Goal: Obtain resource: Download file/media

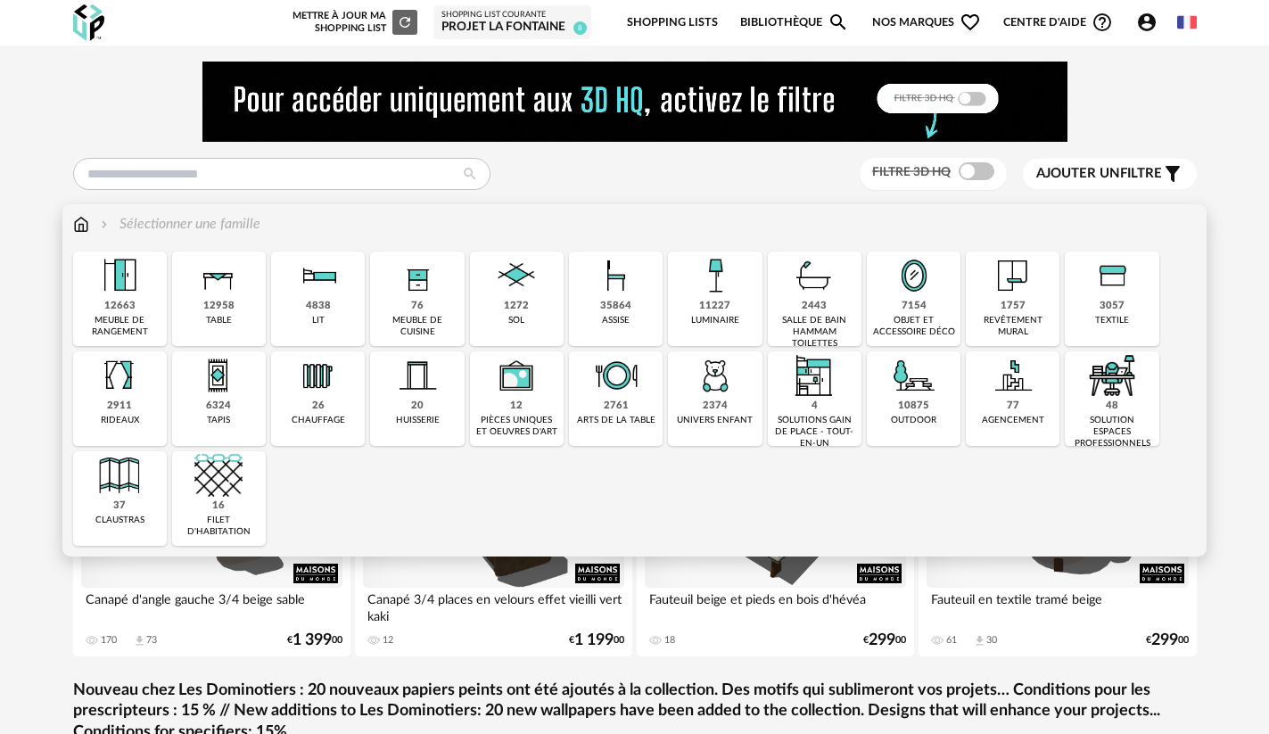
click at [714, 394] on img at bounding box center [715, 375] width 48 height 48
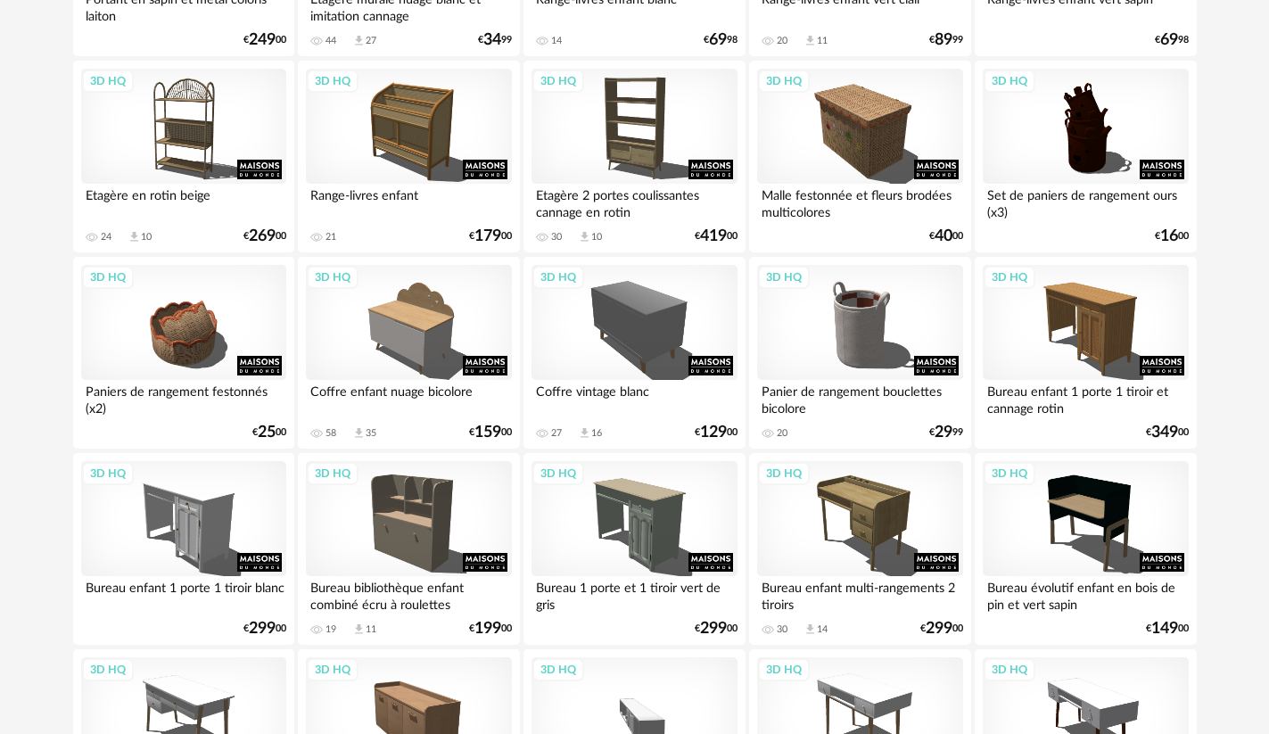
scroll to position [1159, 0]
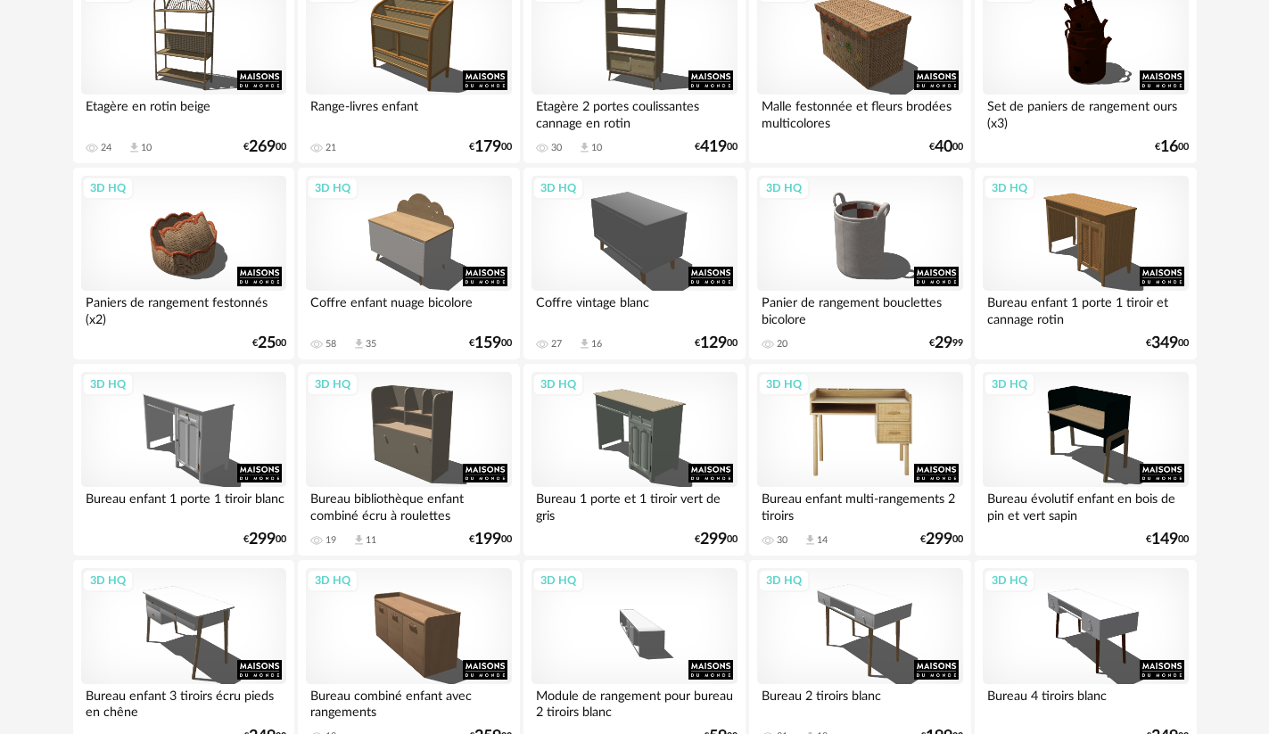
click at [876, 429] on div "3D HQ" at bounding box center [859, 430] width 205 height 116
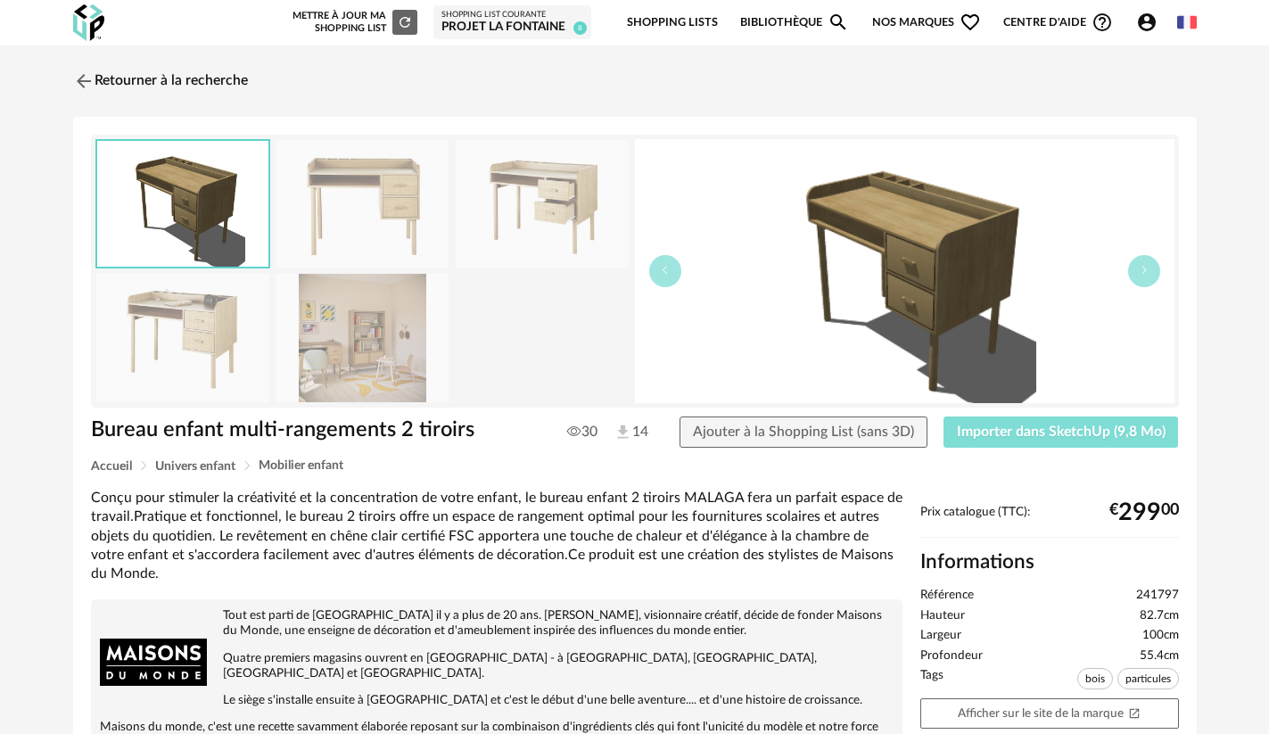
click at [1046, 428] on span "Importer dans SketchUp (9,8 Mo)" at bounding box center [1061, 432] width 209 height 14
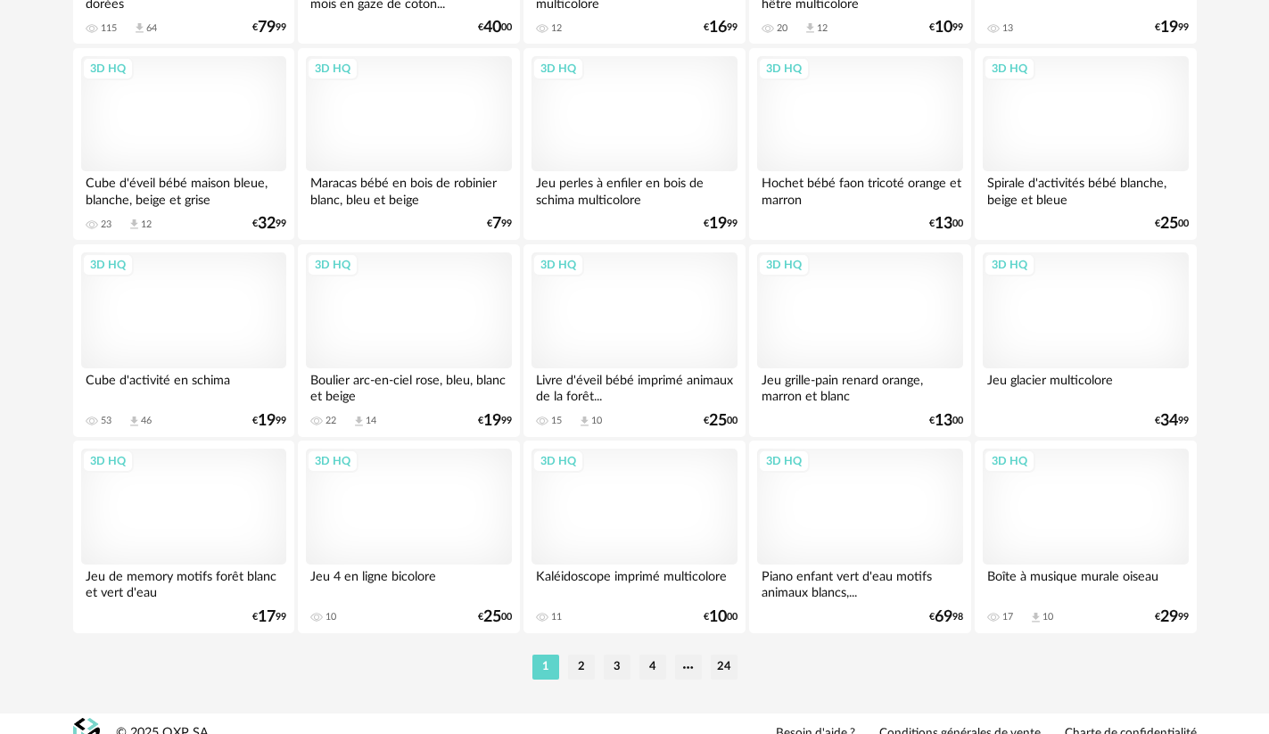
scroll to position [3654, 0]
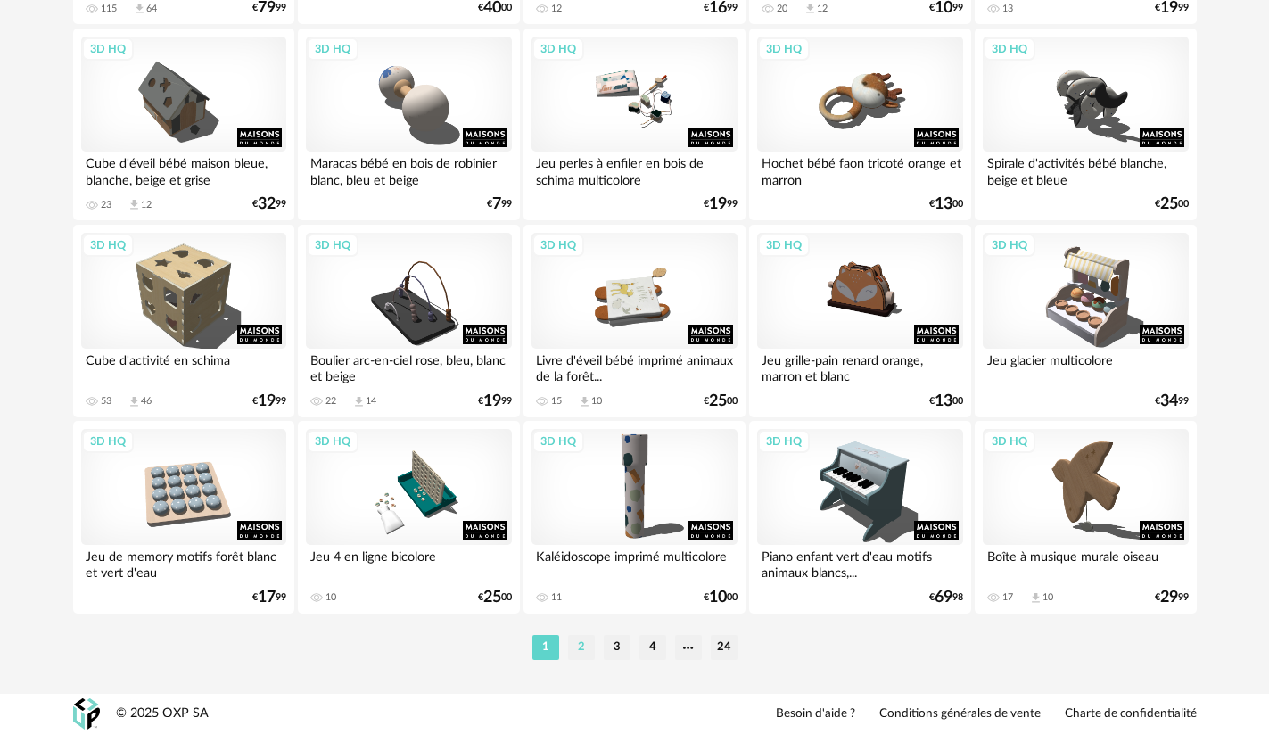
click at [587, 647] on li "2" at bounding box center [581, 647] width 27 height 25
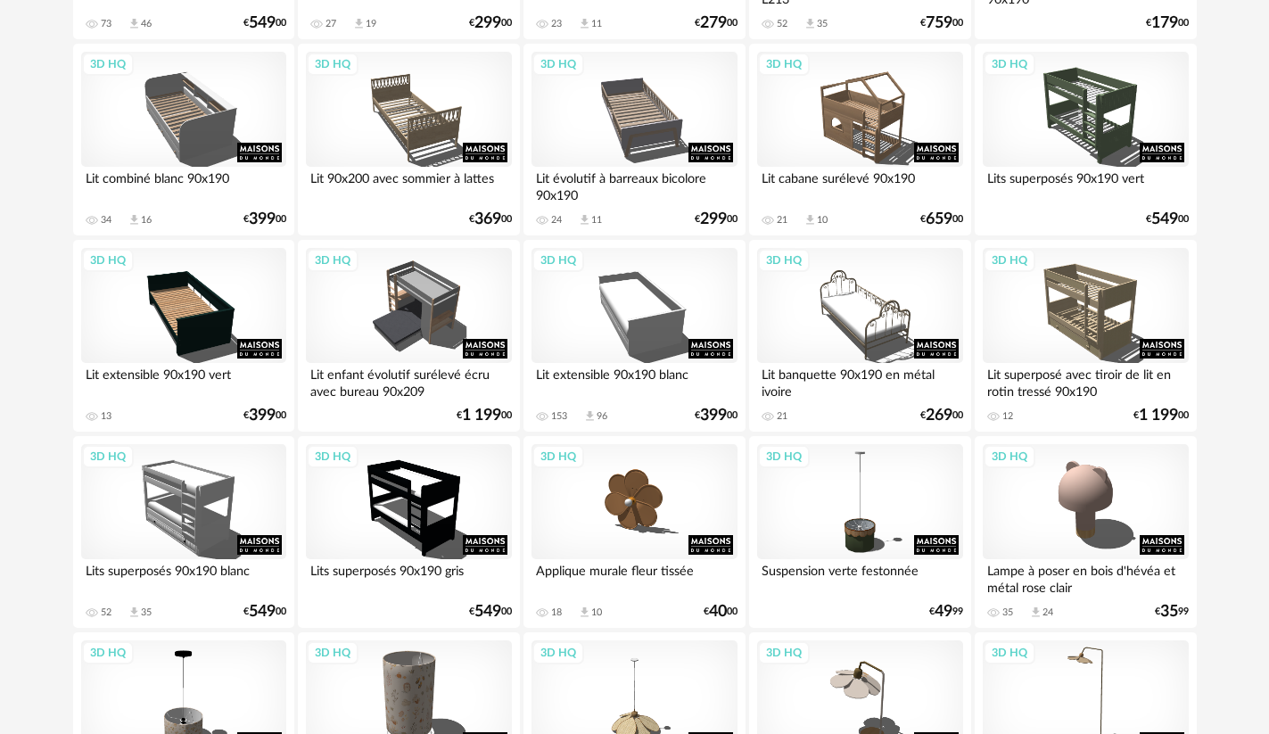
scroll to position [803, 0]
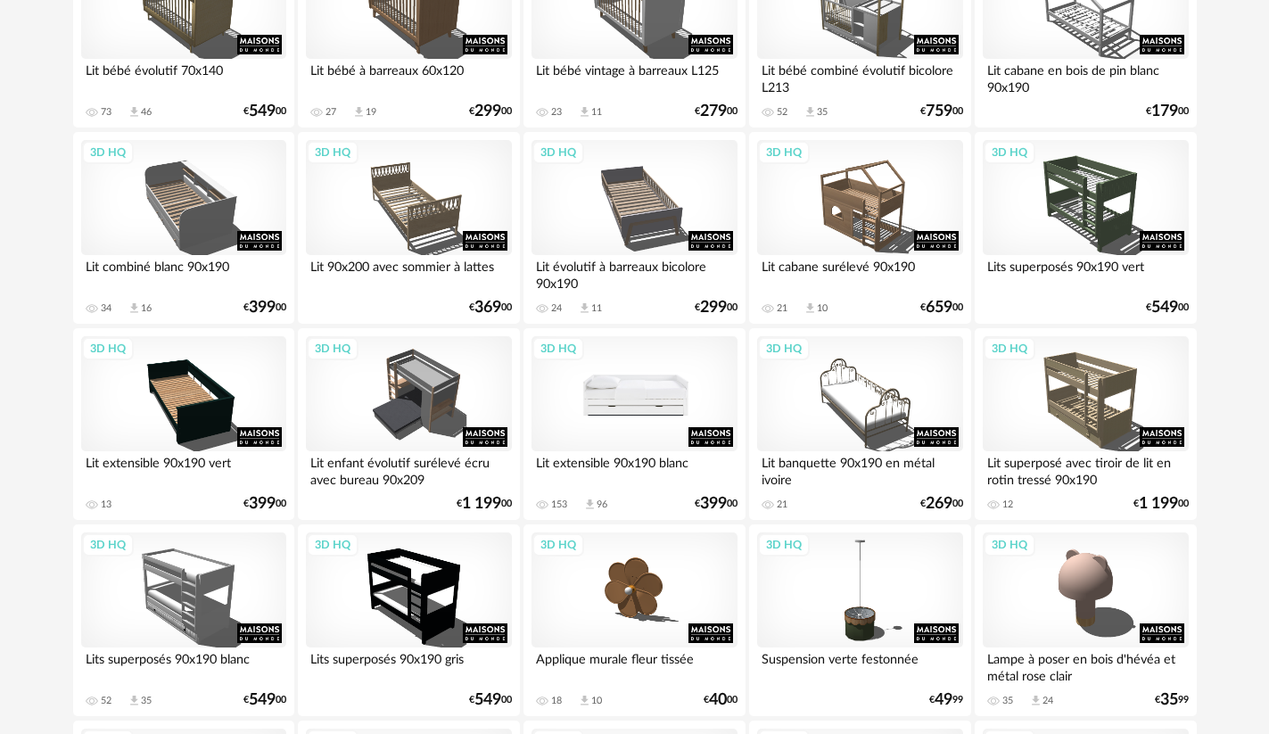
click at [632, 398] on div "3D HQ" at bounding box center [634, 394] width 205 height 116
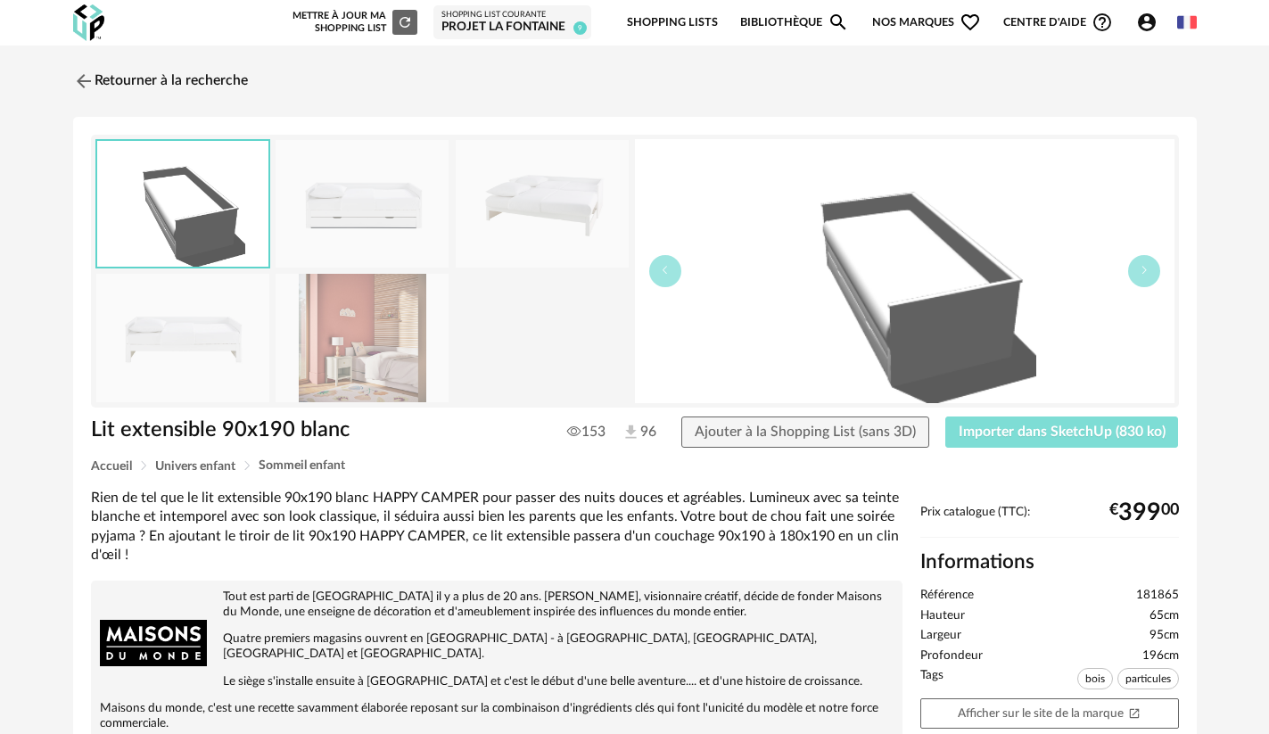
click at [1006, 427] on span "Importer dans SketchUp (830 ko)" at bounding box center [1062, 432] width 207 height 14
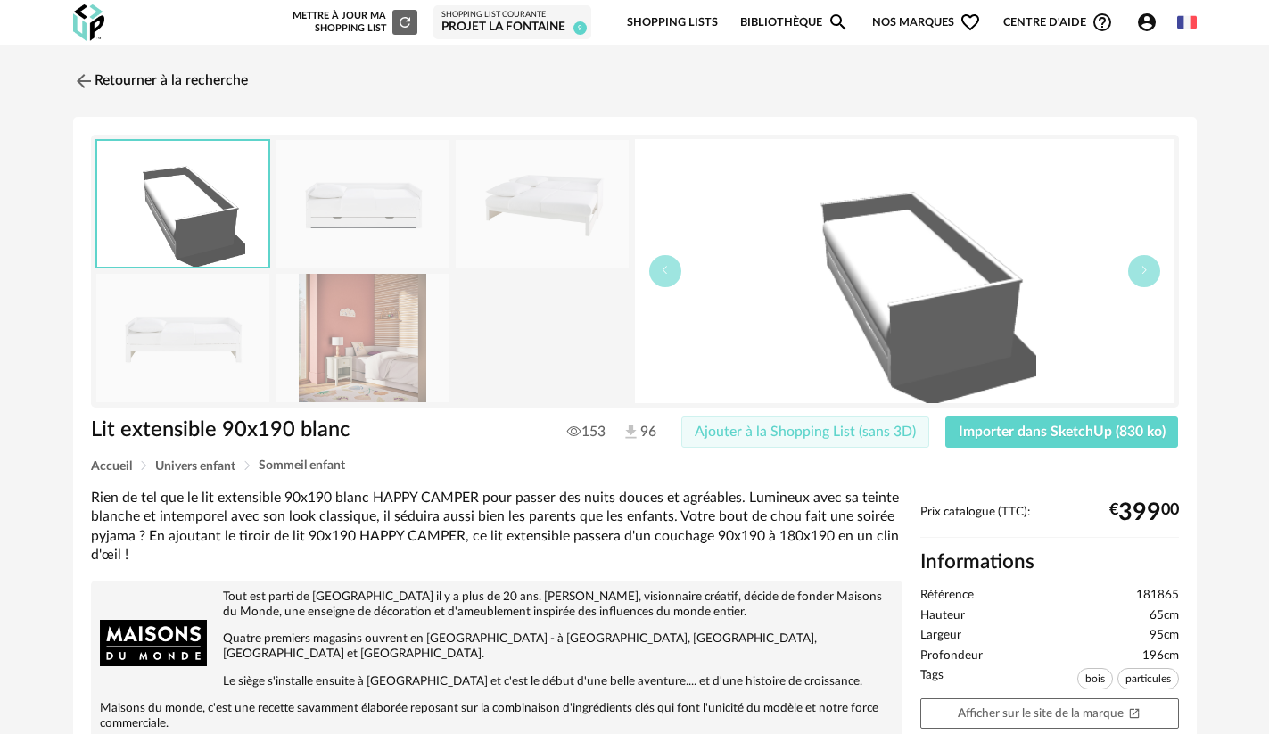
drag, startPoint x: 584, startPoint y: 424, endPoint x: 853, endPoint y: 445, distance: 270.2
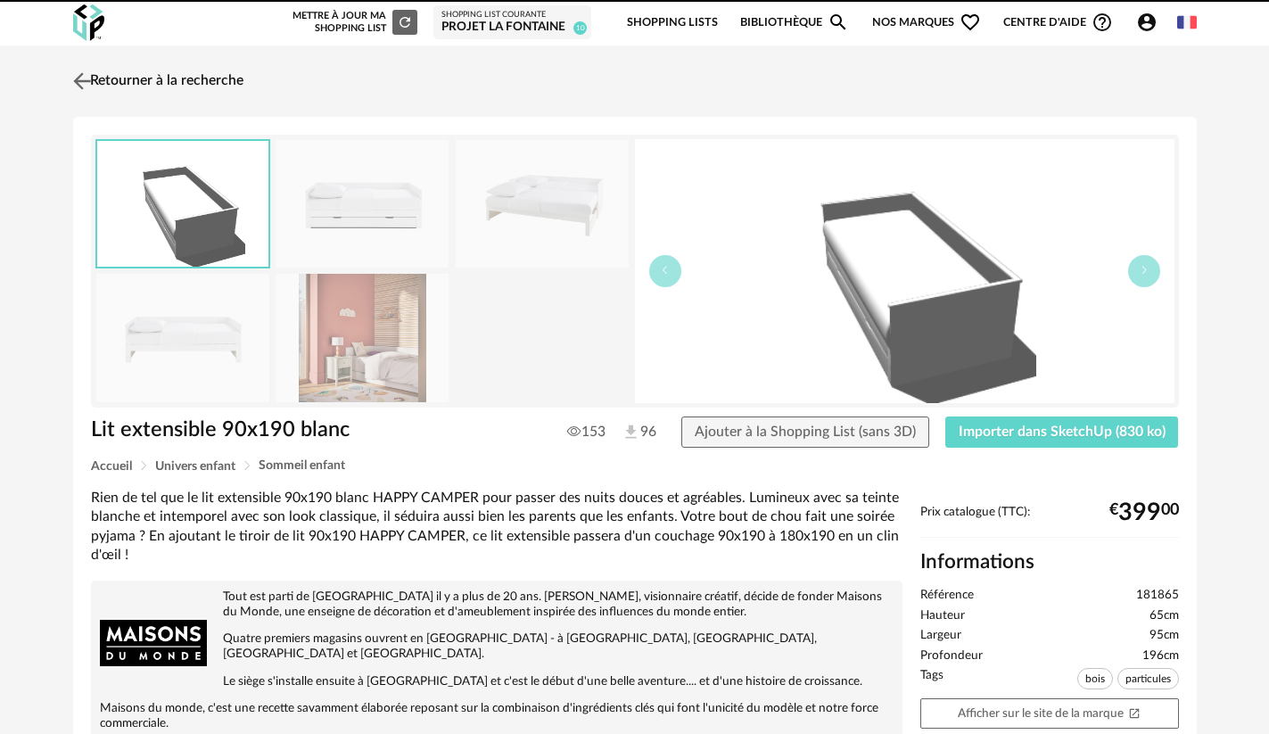
click at [131, 75] on link "Retourner à la recherche" at bounding box center [156, 81] width 175 height 39
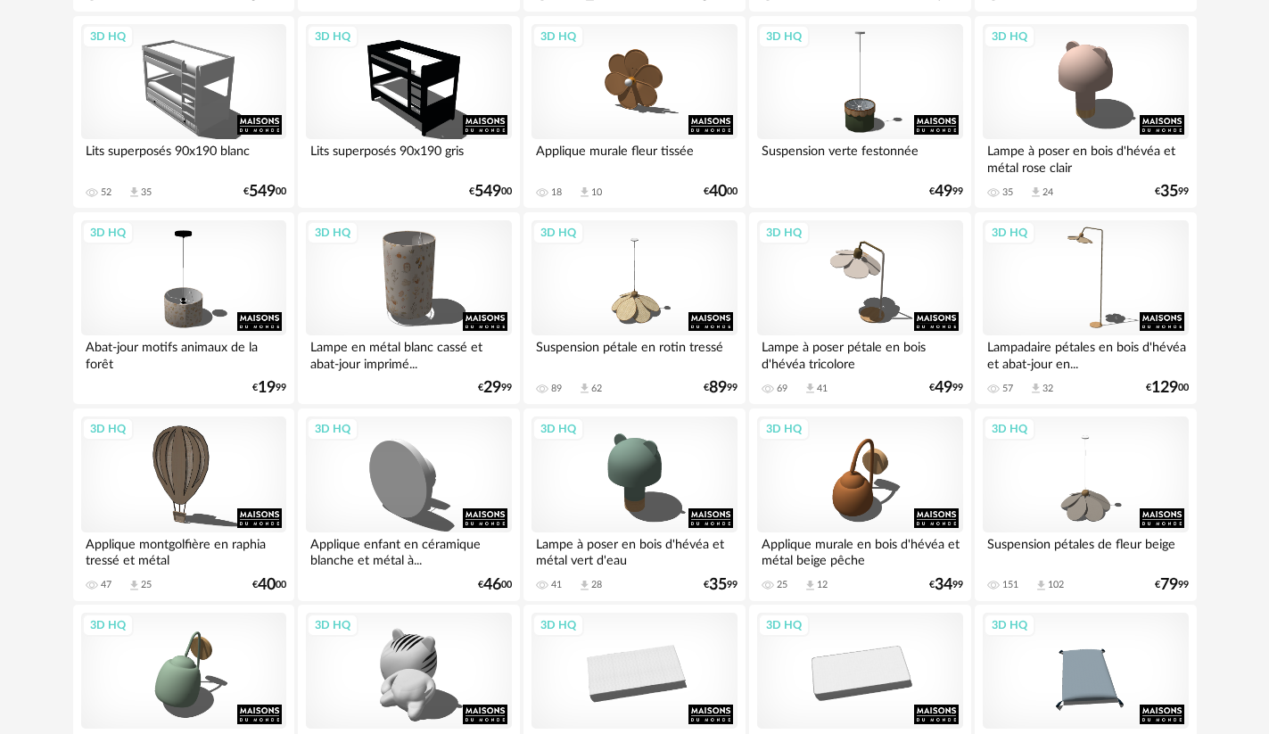
scroll to position [1332, 0]
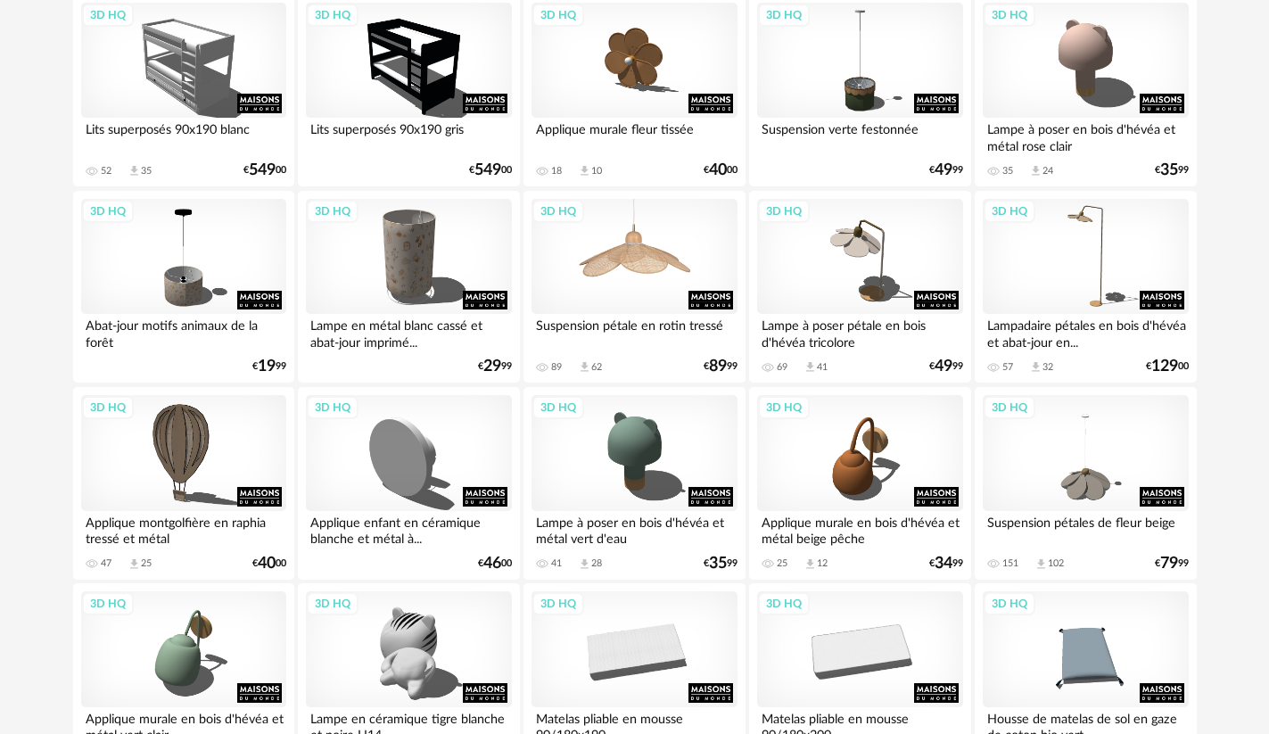
click at [639, 263] on div "3D HQ" at bounding box center [634, 257] width 205 height 116
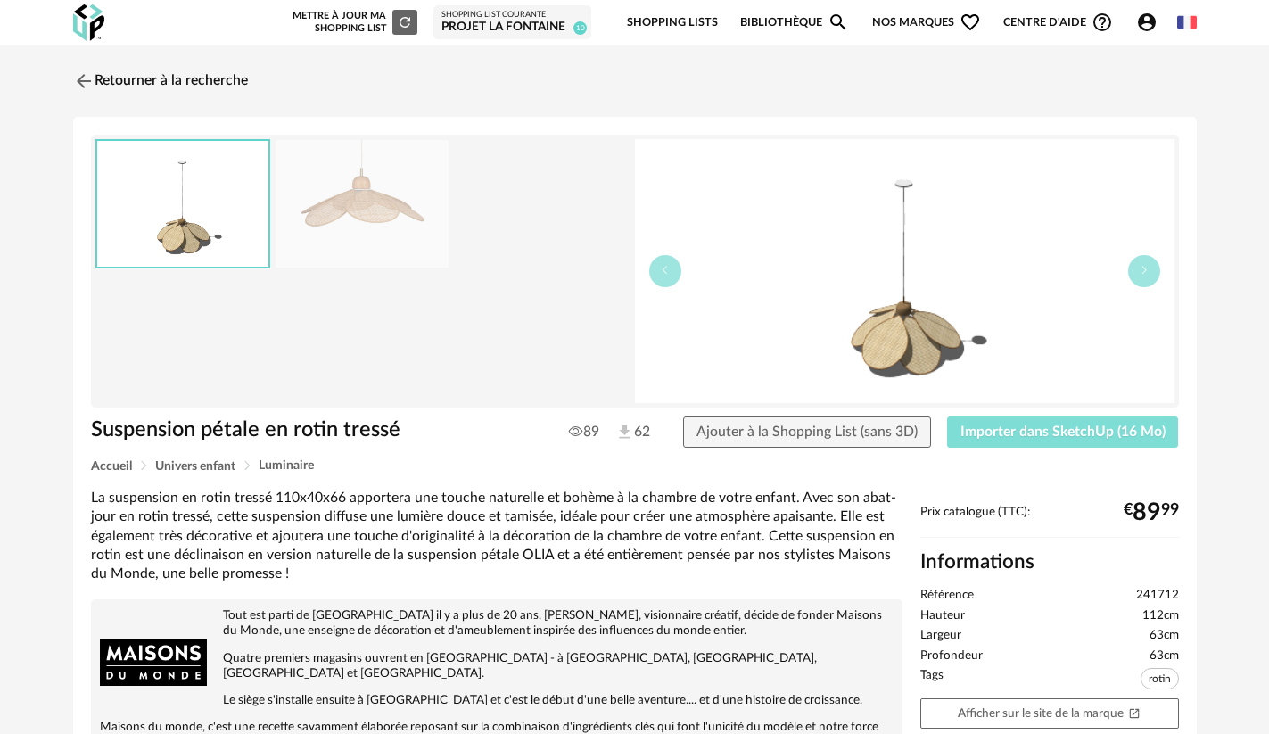
click at [1067, 425] on span "Importer dans SketchUp (16 Mo)" at bounding box center [1062, 432] width 205 height 14
click at [156, 79] on link "Retourner à la recherche" at bounding box center [156, 81] width 175 height 39
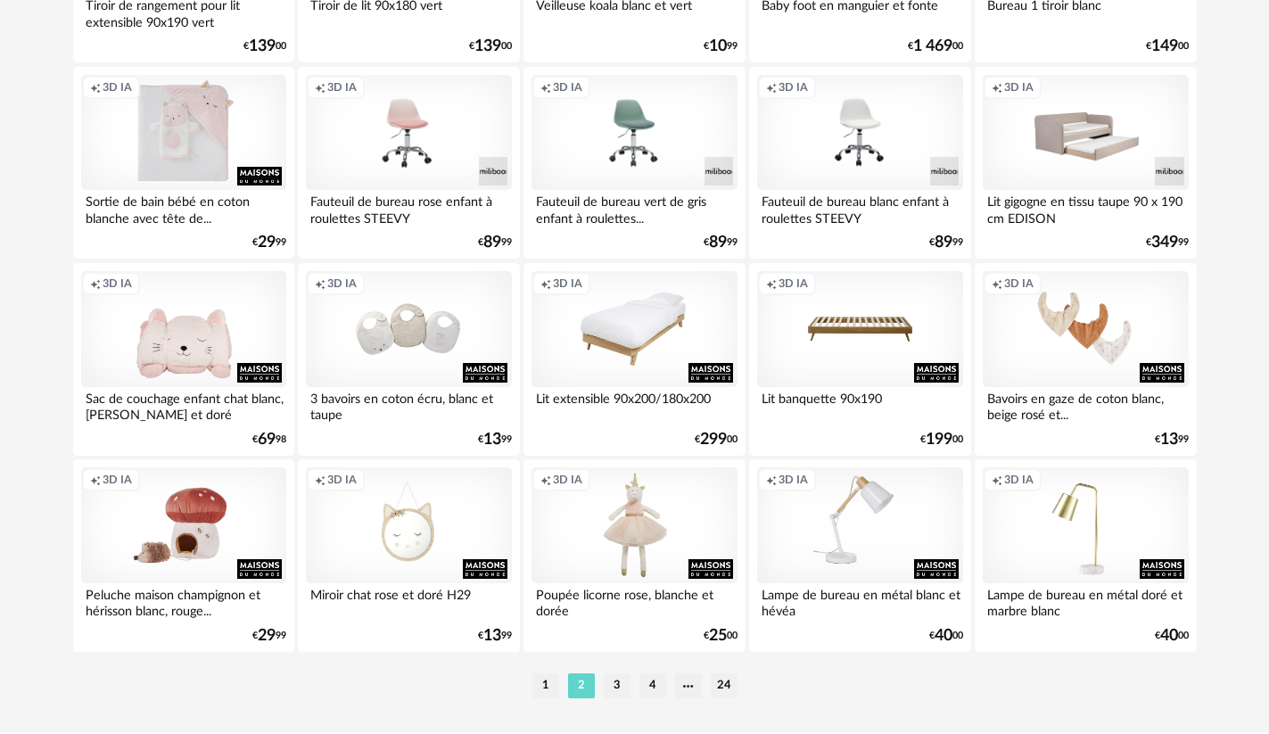
scroll to position [3654, 0]
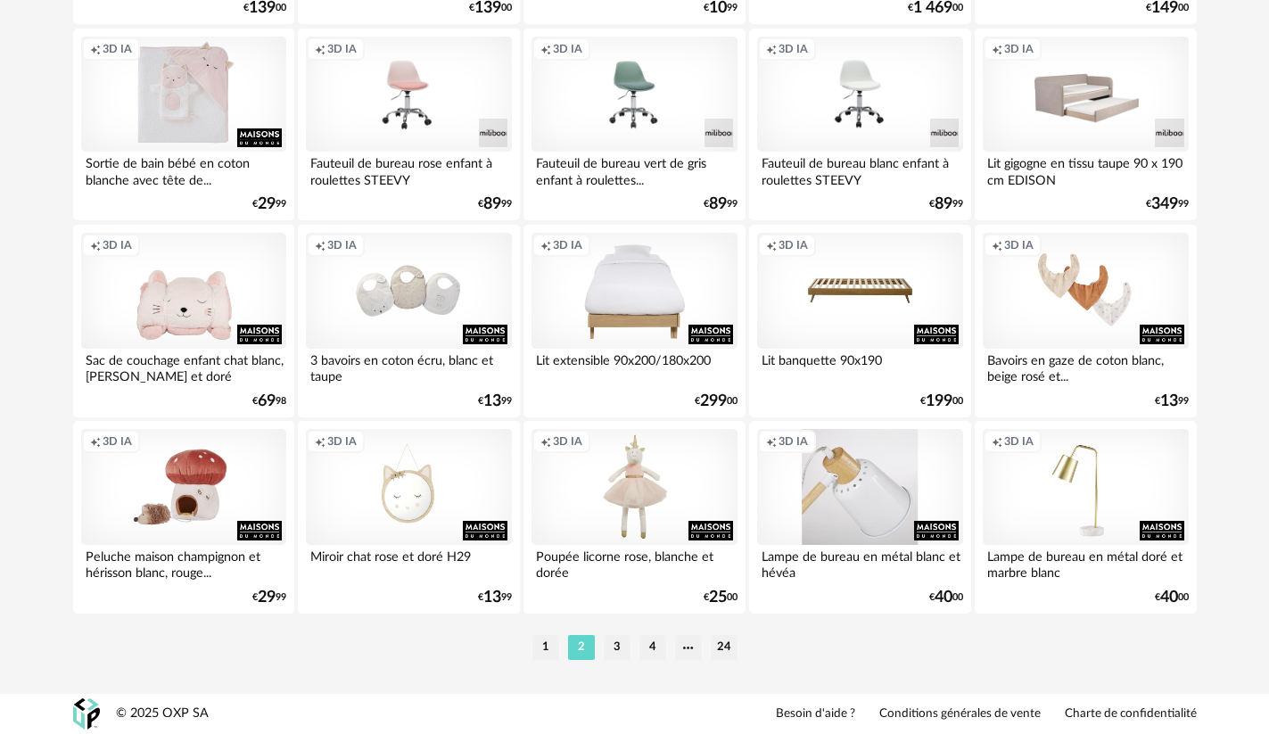
click at [869, 458] on div "Creation icon 3D IA" at bounding box center [859, 487] width 205 height 116
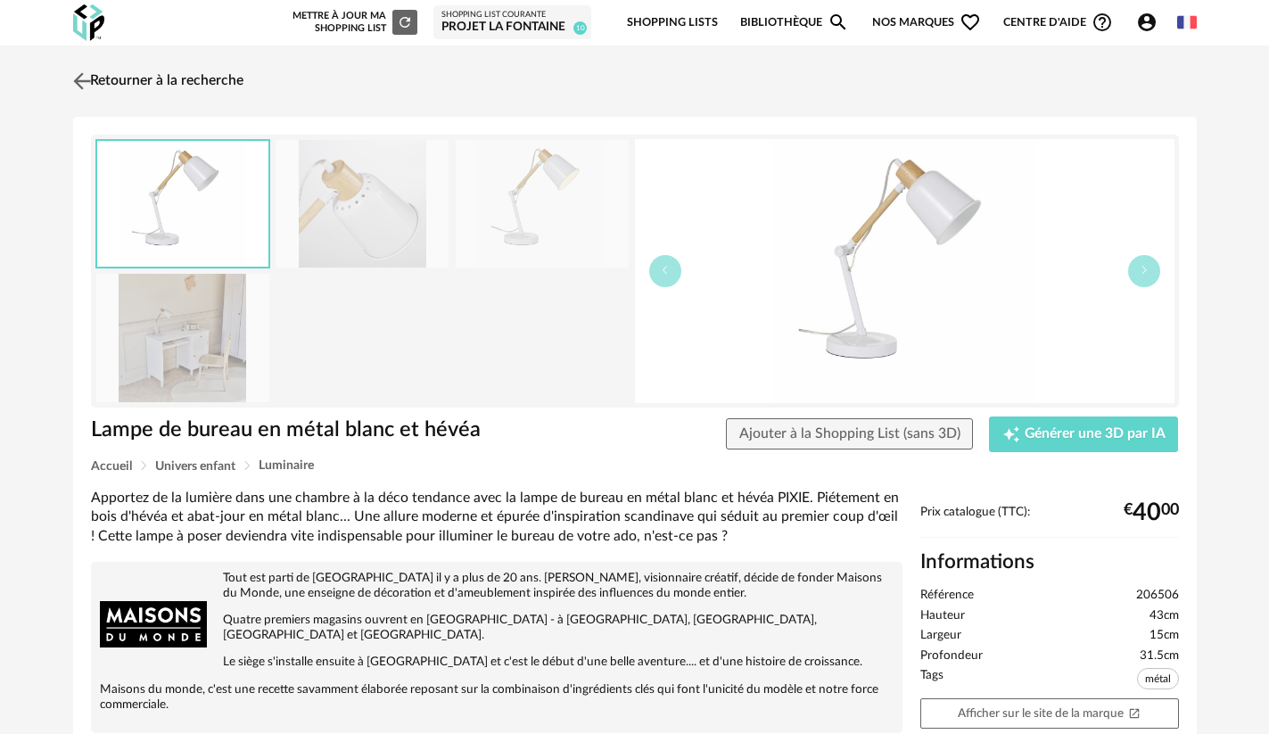
click at [138, 79] on link "Retourner à la recherche" at bounding box center [156, 81] width 175 height 39
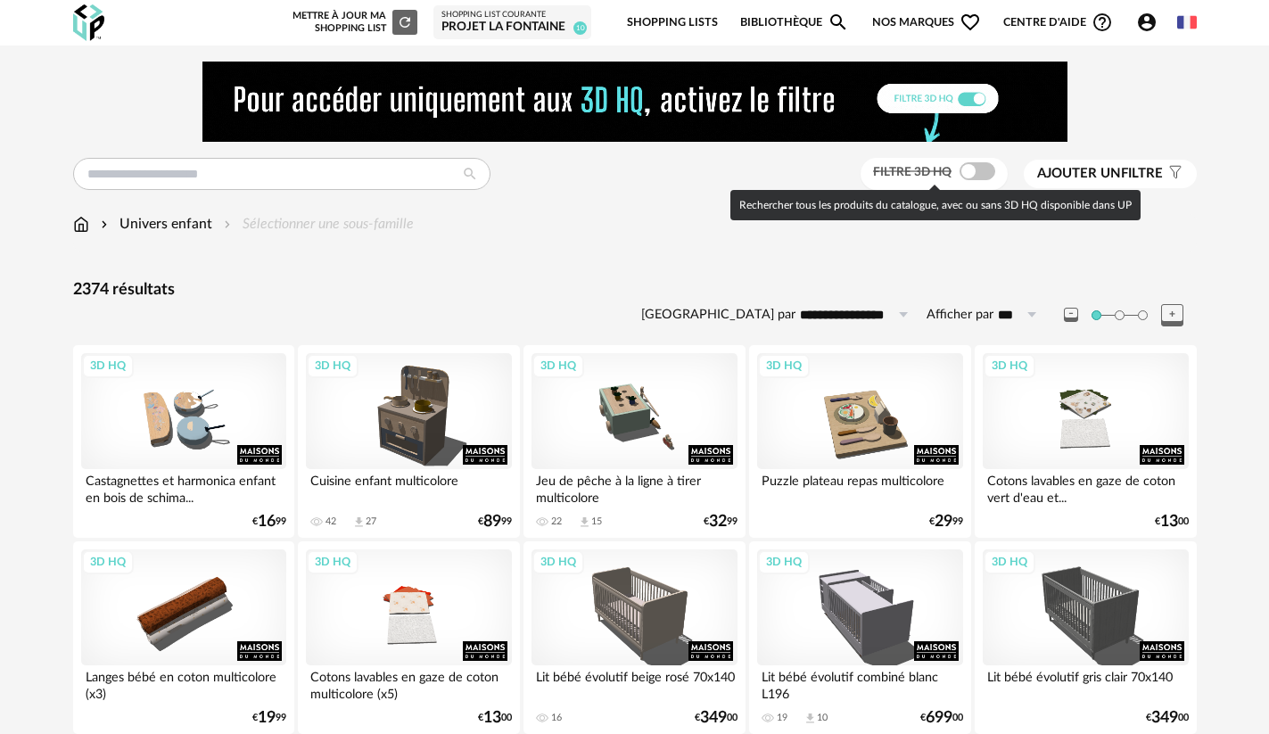
click at [966, 163] on span at bounding box center [978, 171] width 36 height 18
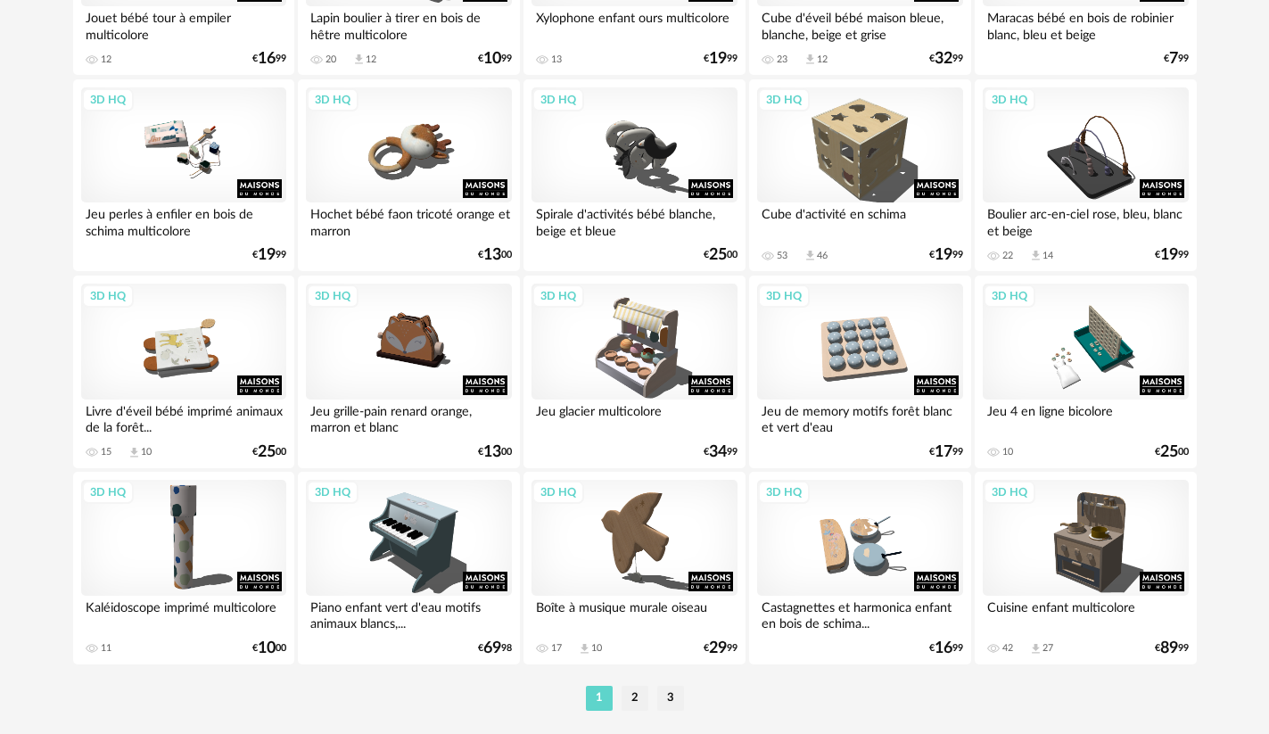
scroll to position [3654, 0]
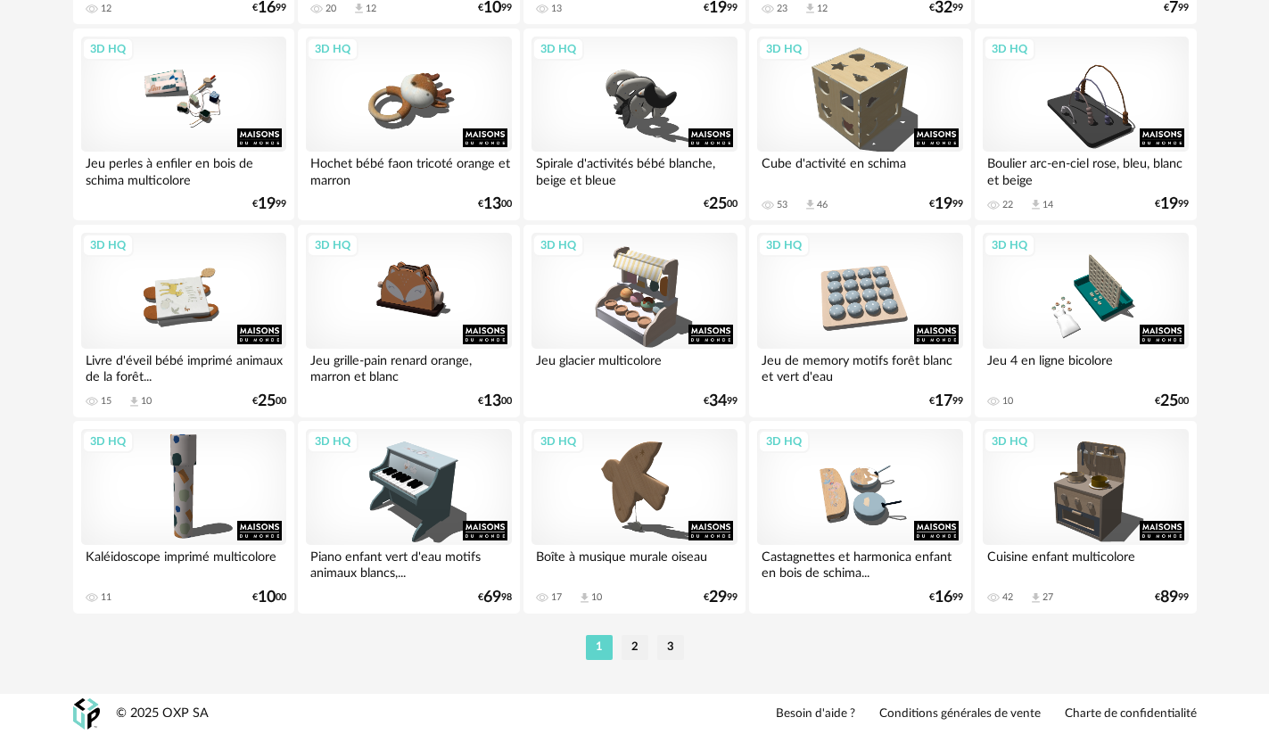
click at [639, 641] on li "2" at bounding box center [635, 647] width 27 height 25
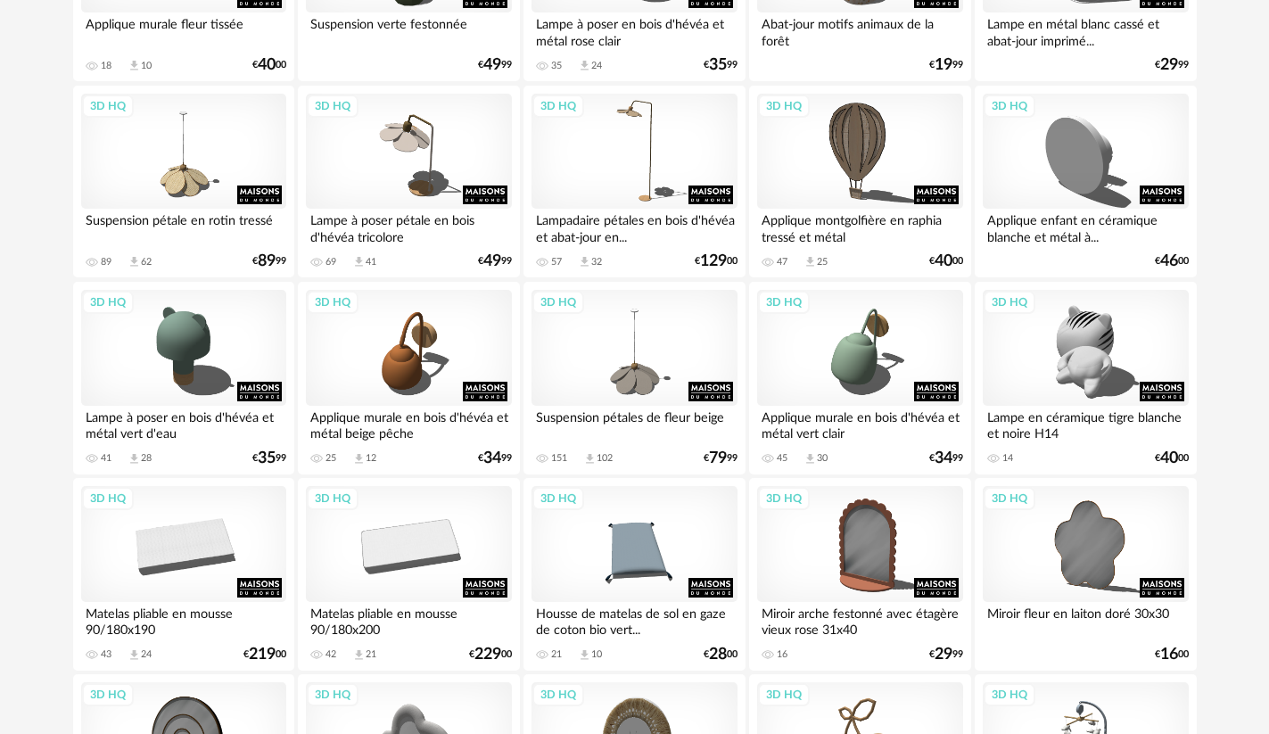
scroll to position [1427, 0]
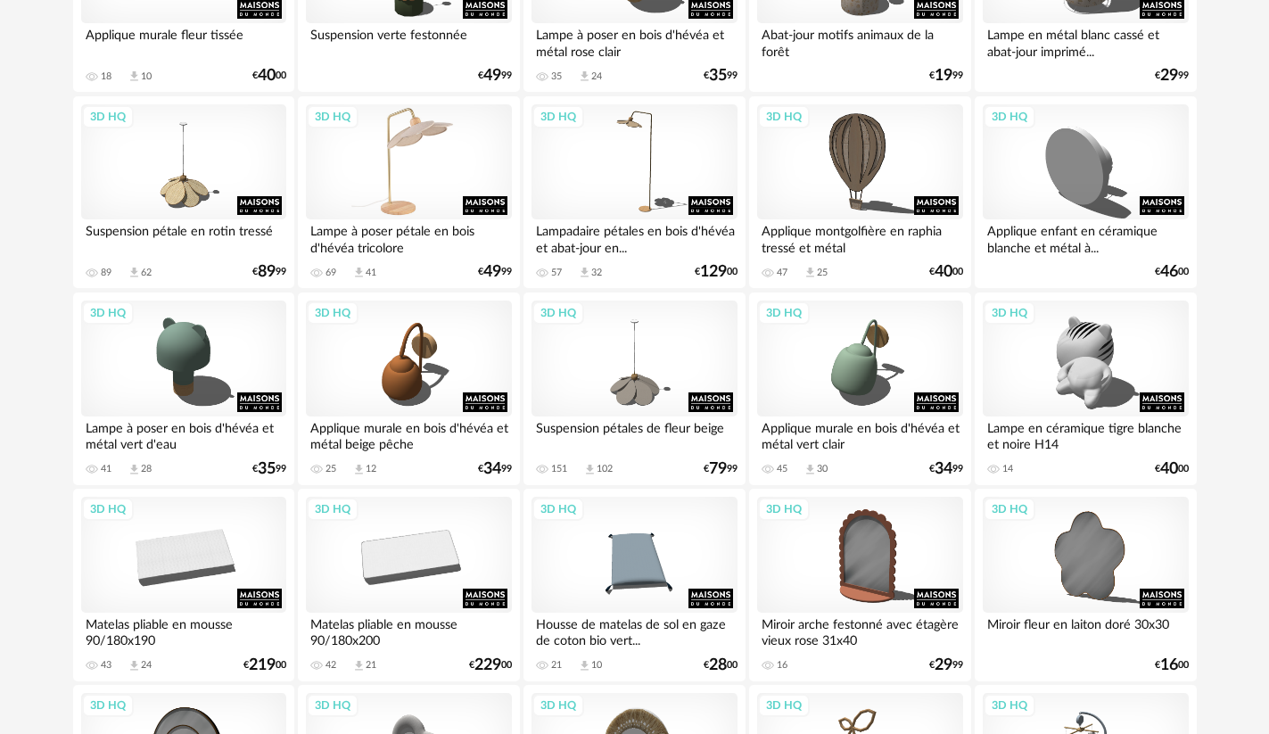
click at [428, 189] on div "3D HQ" at bounding box center [408, 162] width 205 height 116
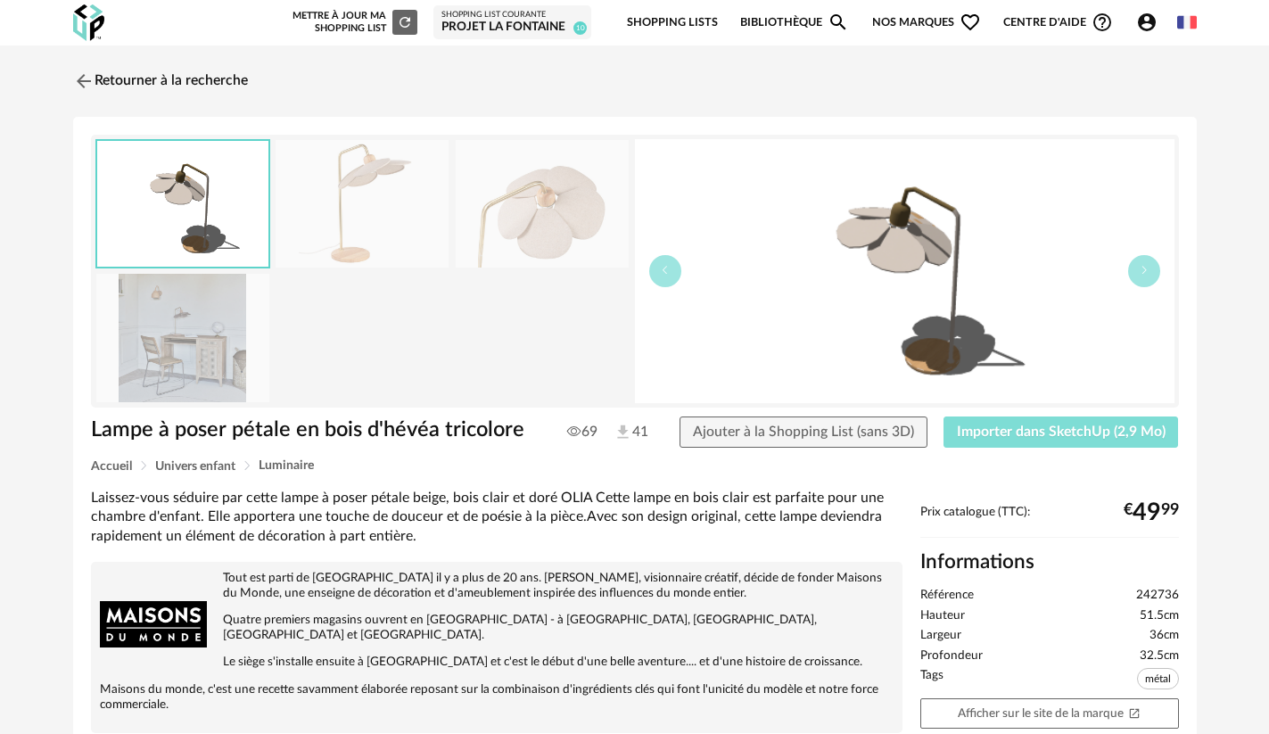
click at [1046, 444] on button "Importer dans SketchUp (2,9 Mo)" at bounding box center [1061, 432] width 235 height 32
click at [153, 79] on link "Retourner à la recherche" at bounding box center [156, 81] width 175 height 39
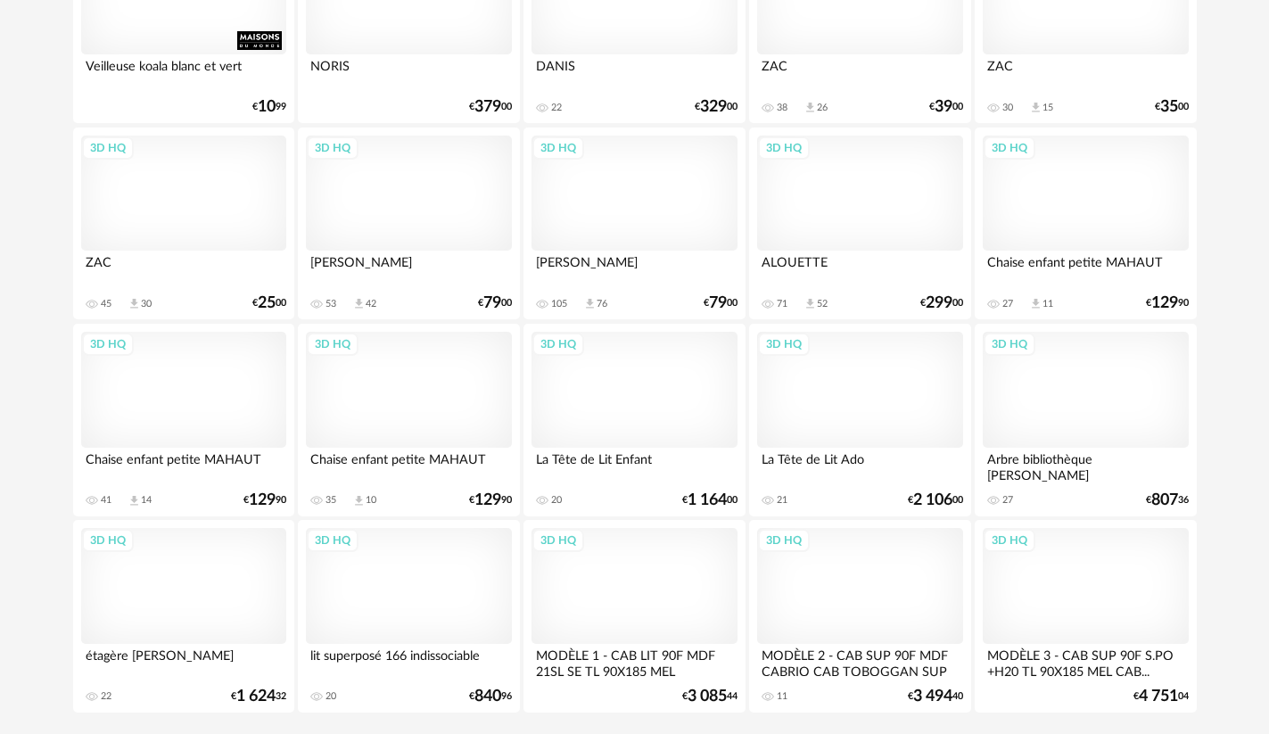
scroll to position [3654, 0]
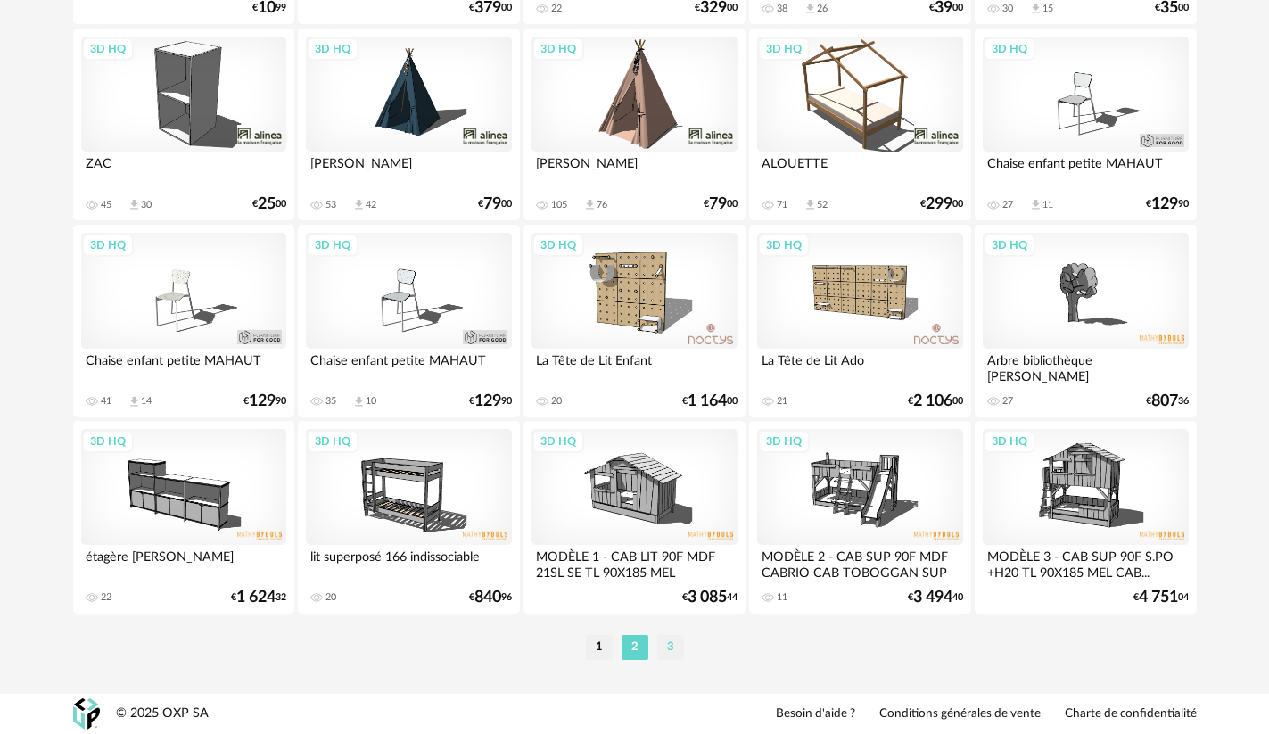
click at [668, 647] on li "3" at bounding box center [670, 647] width 27 height 25
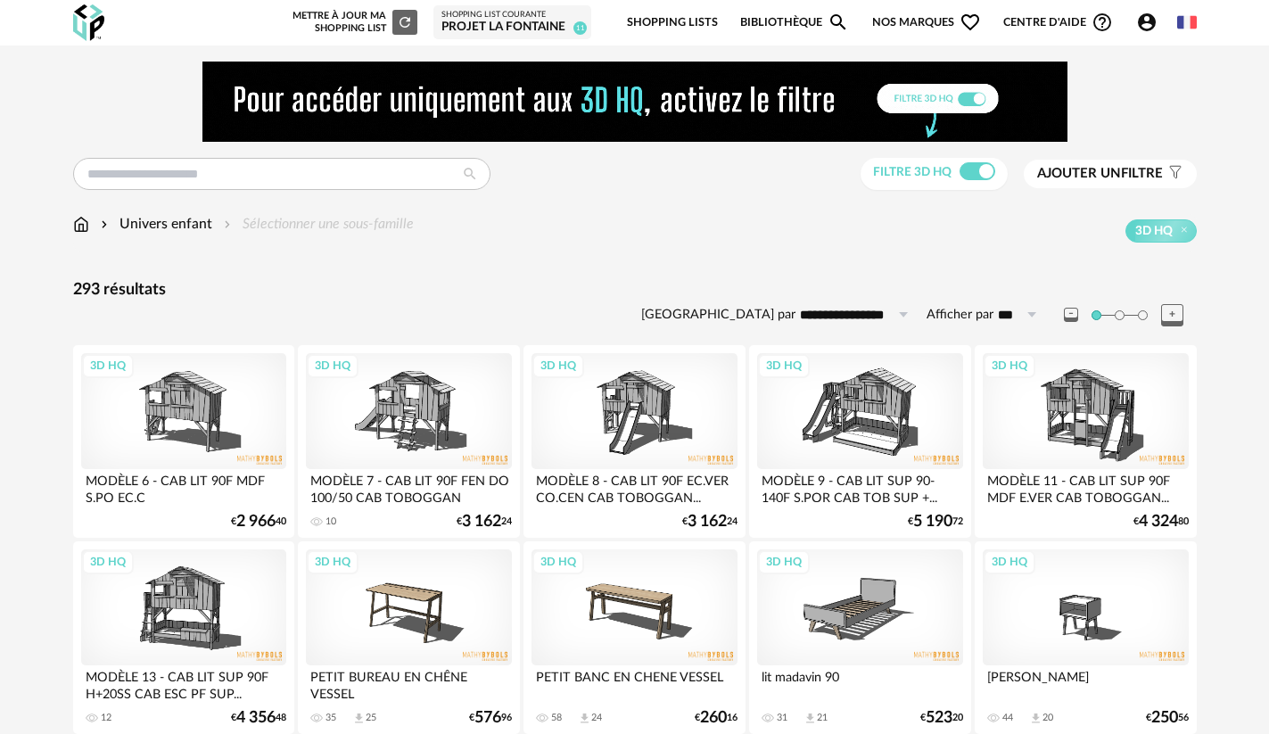
click at [83, 221] on img at bounding box center [81, 224] width 16 height 21
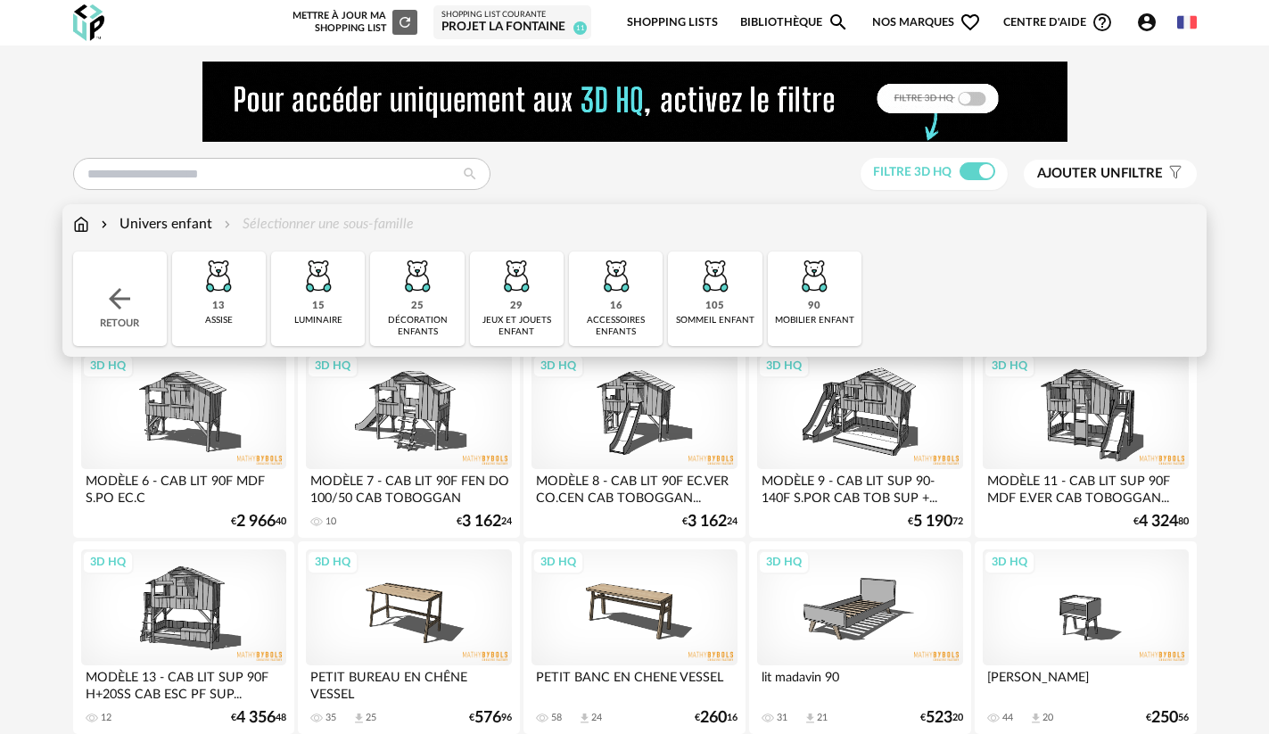
click at [83, 221] on img at bounding box center [81, 224] width 16 height 21
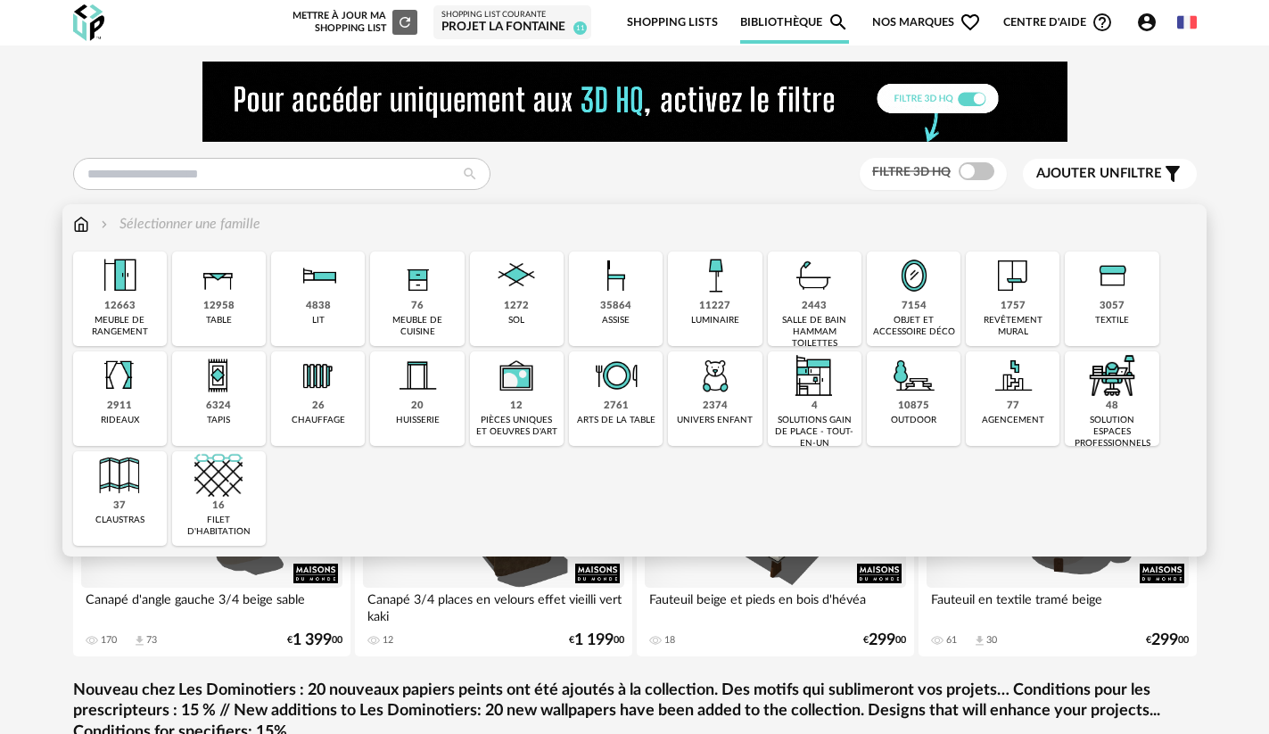
click at [634, 306] on div "35864 assise" at bounding box center [616, 298] width 94 height 95
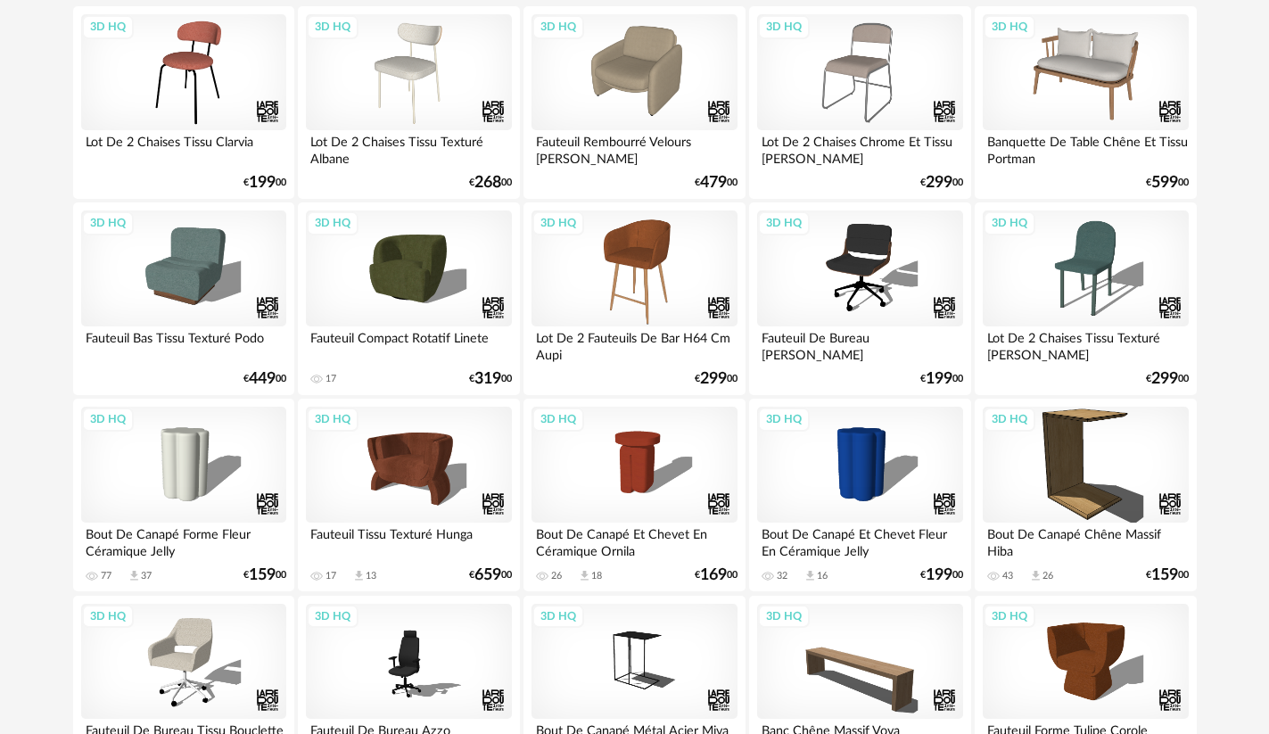
scroll to position [357, 0]
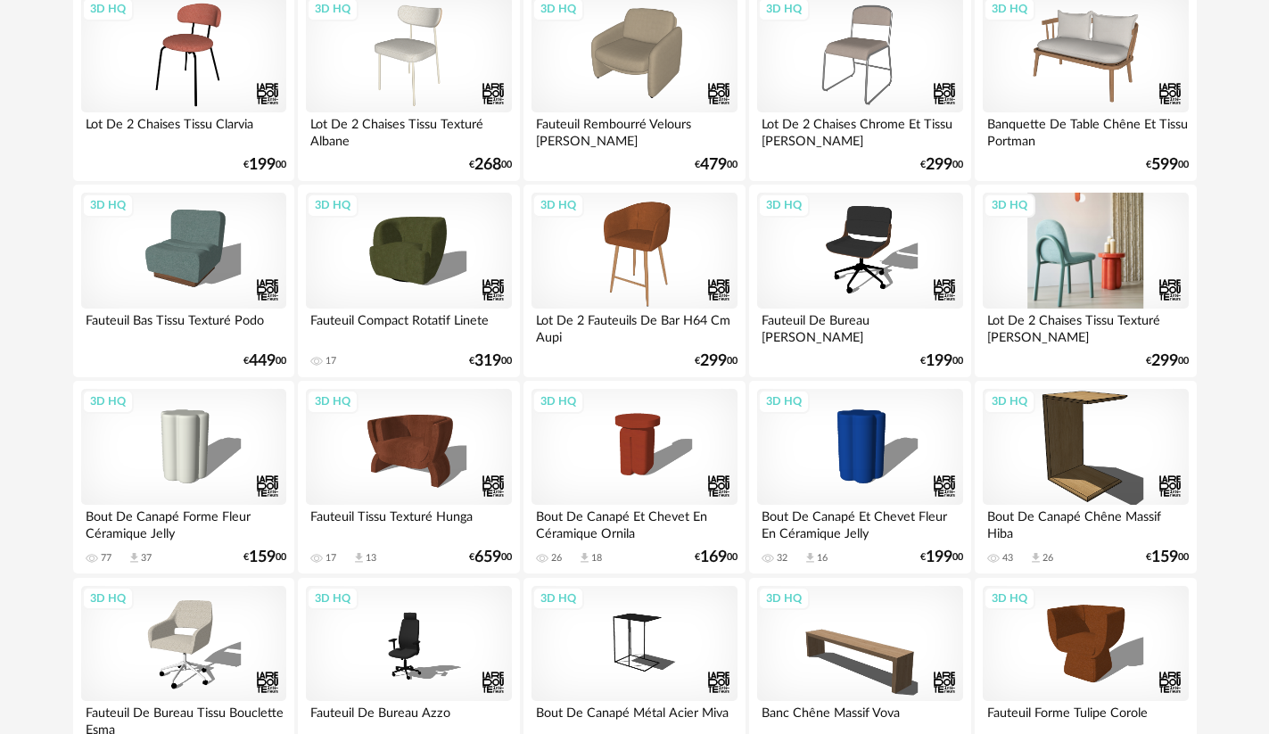
click at [1072, 260] on div "3D HQ" at bounding box center [1085, 251] width 205 height 116
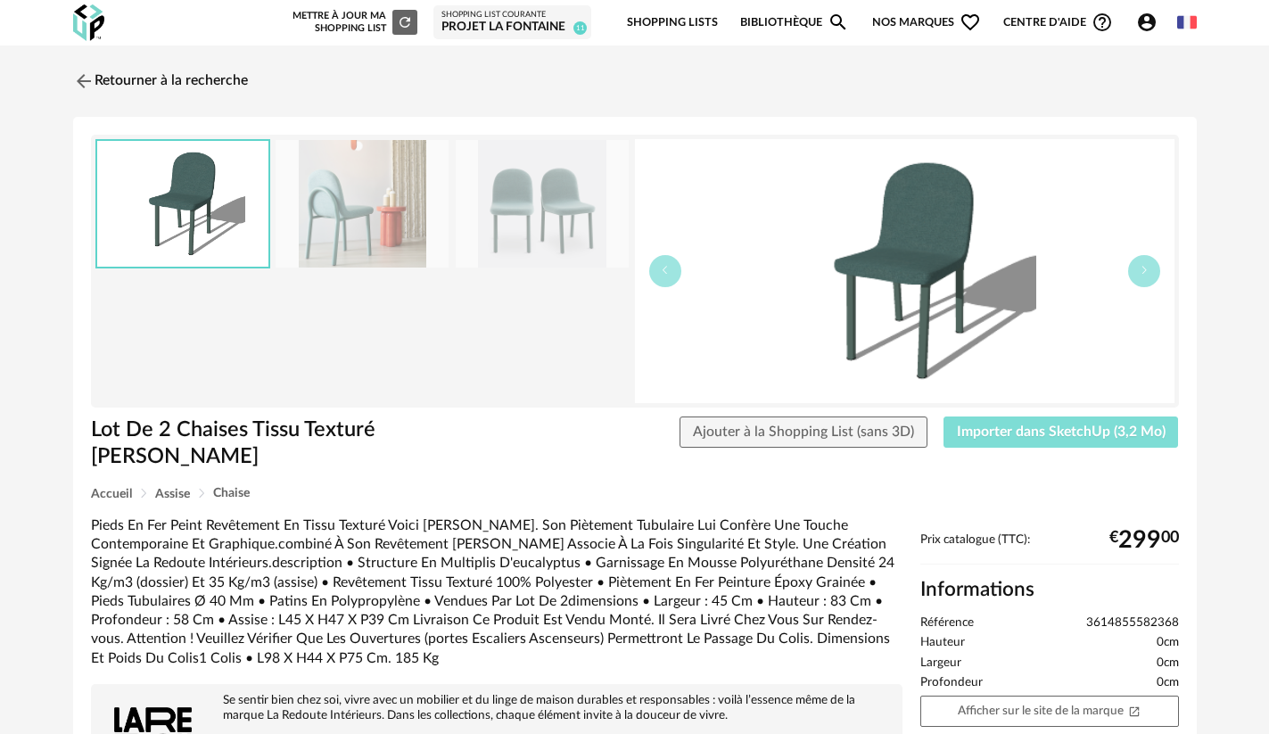
click at [1060, 432] on span "Importer dans SketchUp (3,2 Mo)" at bounding box center [1061, 432] width 209 height 14
click at [89, 82] on img at bounding box center [82, 81] width 26 height 26
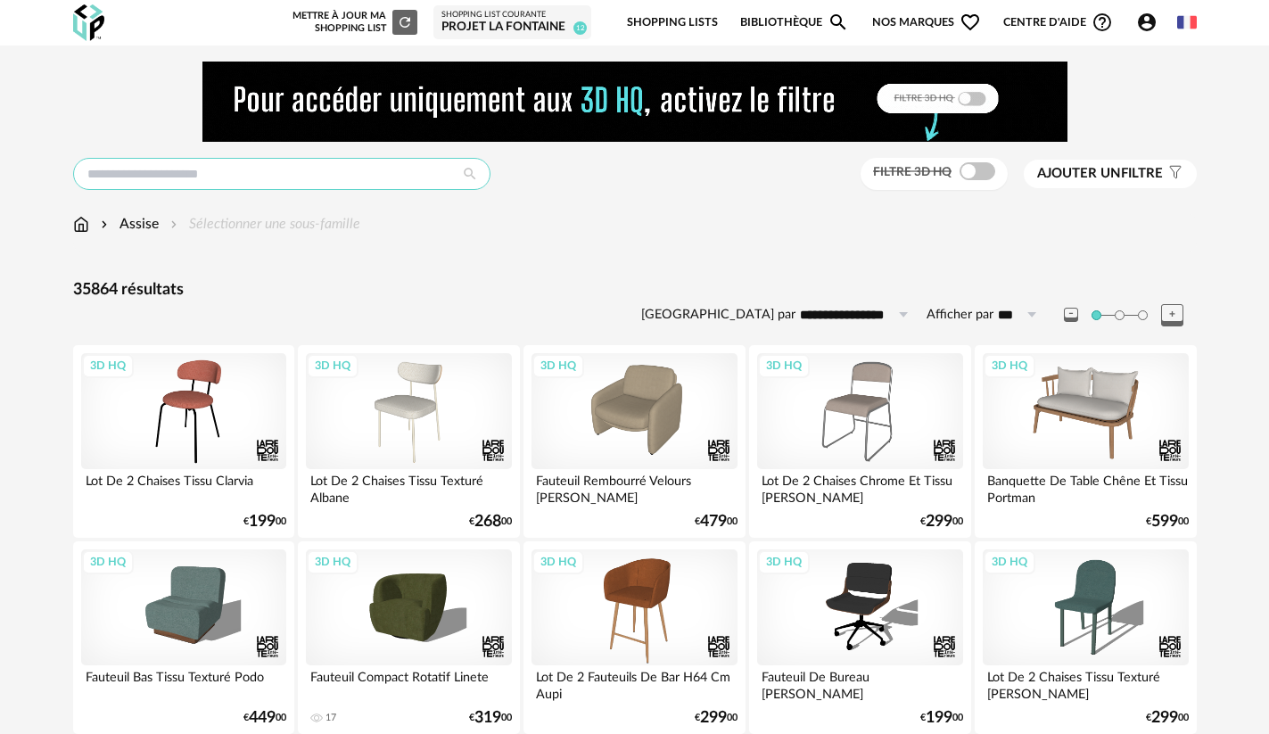
click at [263, 173] on input "text" at bounding box center [281, 174] width 417 height 32
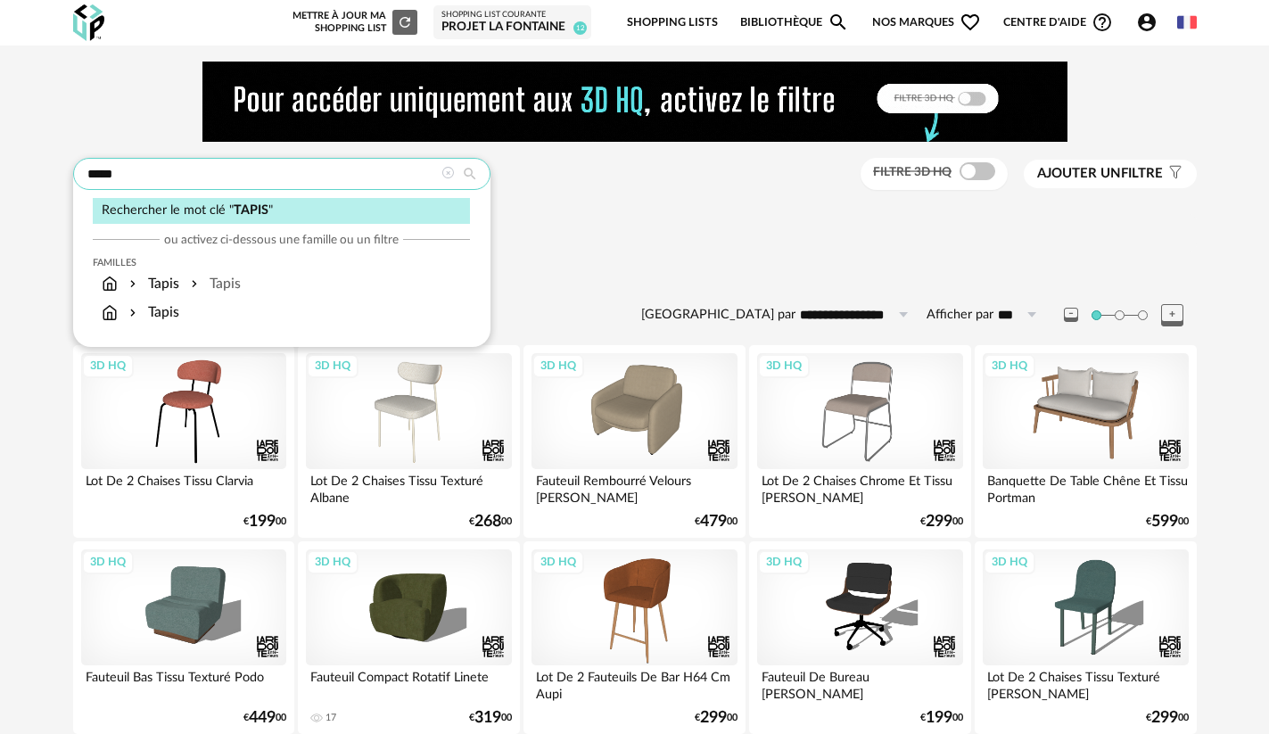
type input "*****"
click at [472, 175] on icon at bounding box center [470, 174] width 32 height 16
type input "**********"
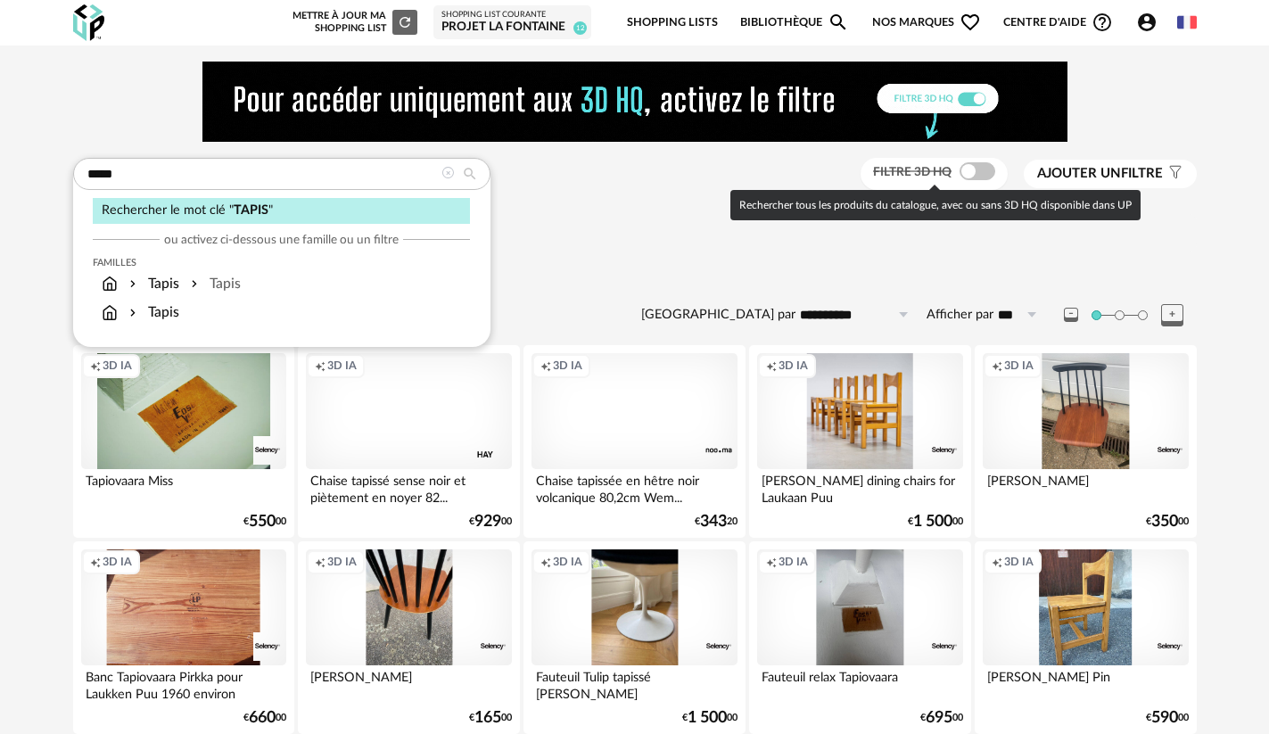
click at [971, 174] on span at bounding box center [978, 171] width 36 height 18
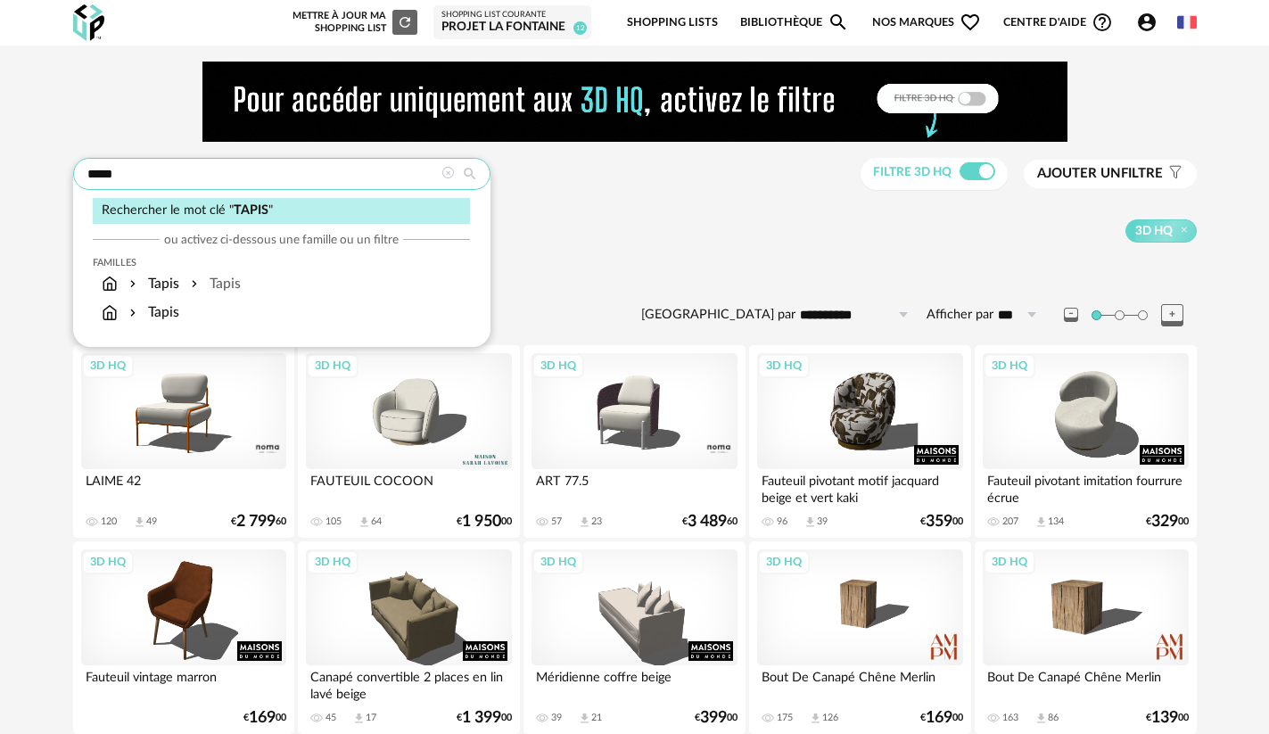
click at [161, 177] on input "*****" at bounding box center [281, 174] width 417 height 32
click at [610, 225] on div "3D HQ" at bounding box center [778, 230] width 837 height 23
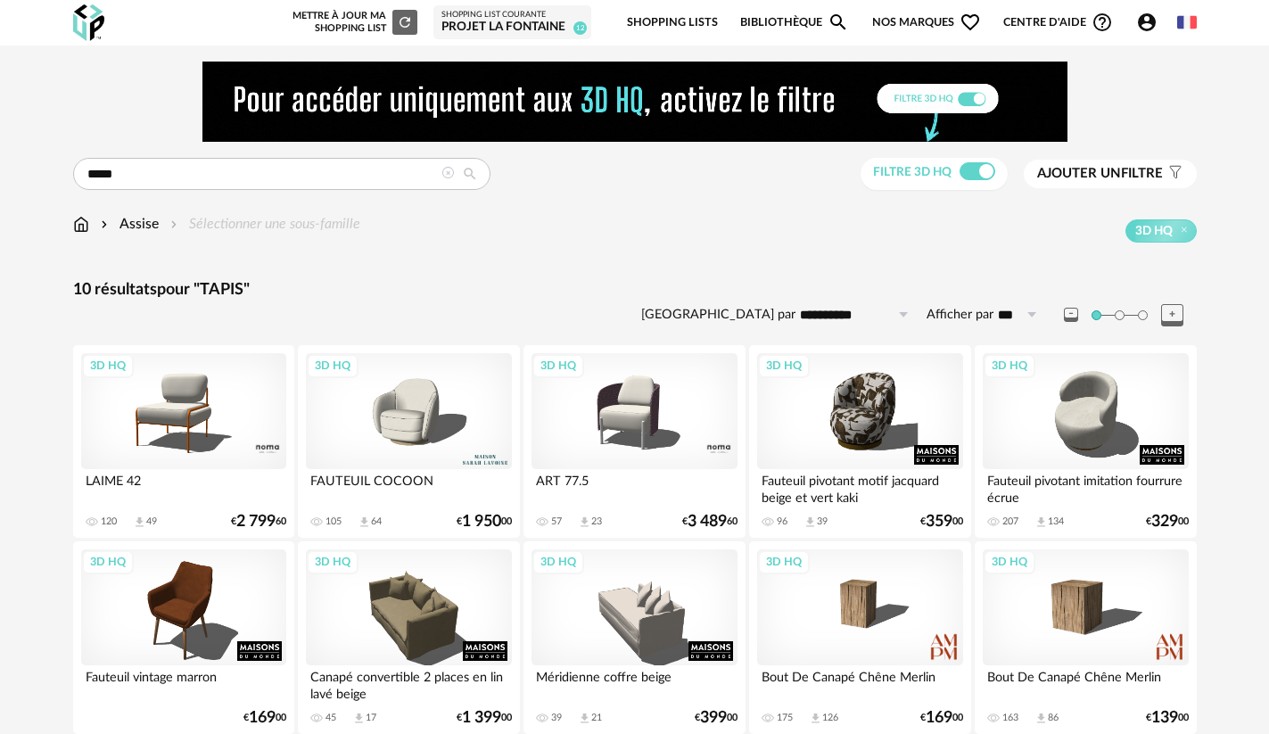
click at [73, 223] on img at bounding box center [81, 224] width 16 height 21
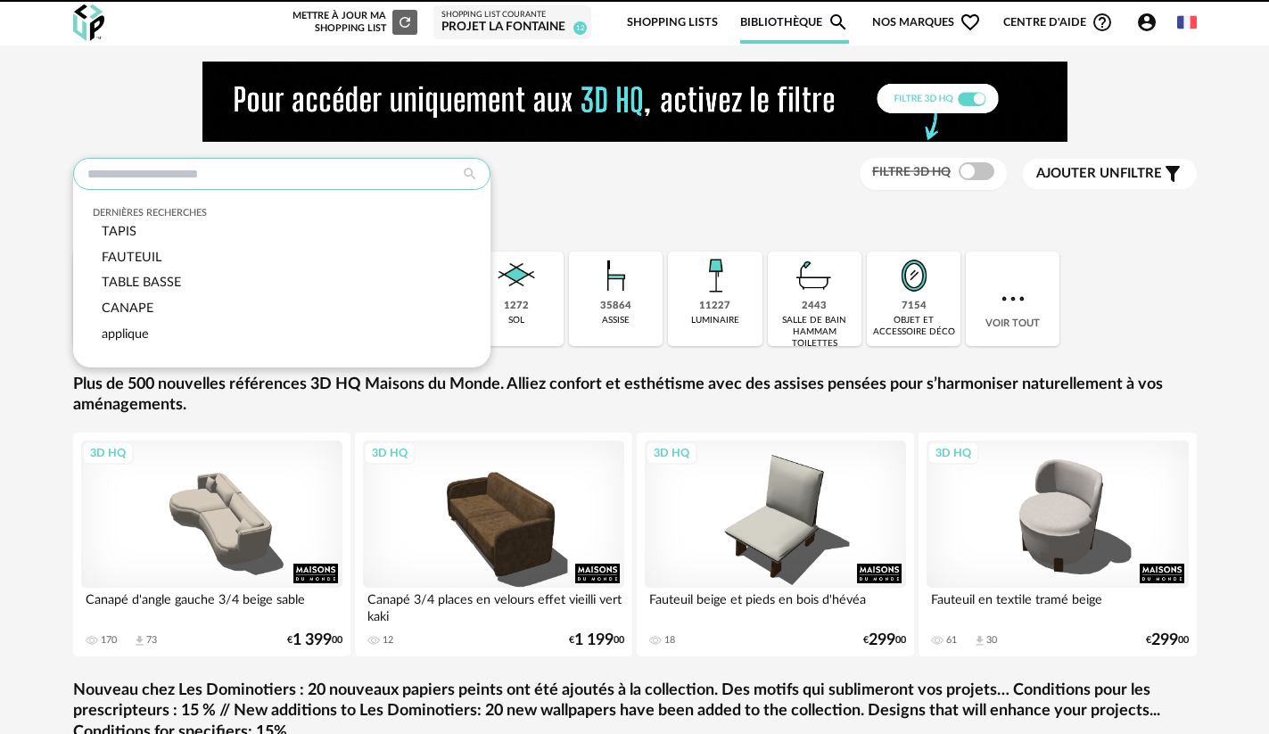
click at [197, 170] on input "text" at bounding box center [281, 174] width 417 height 32
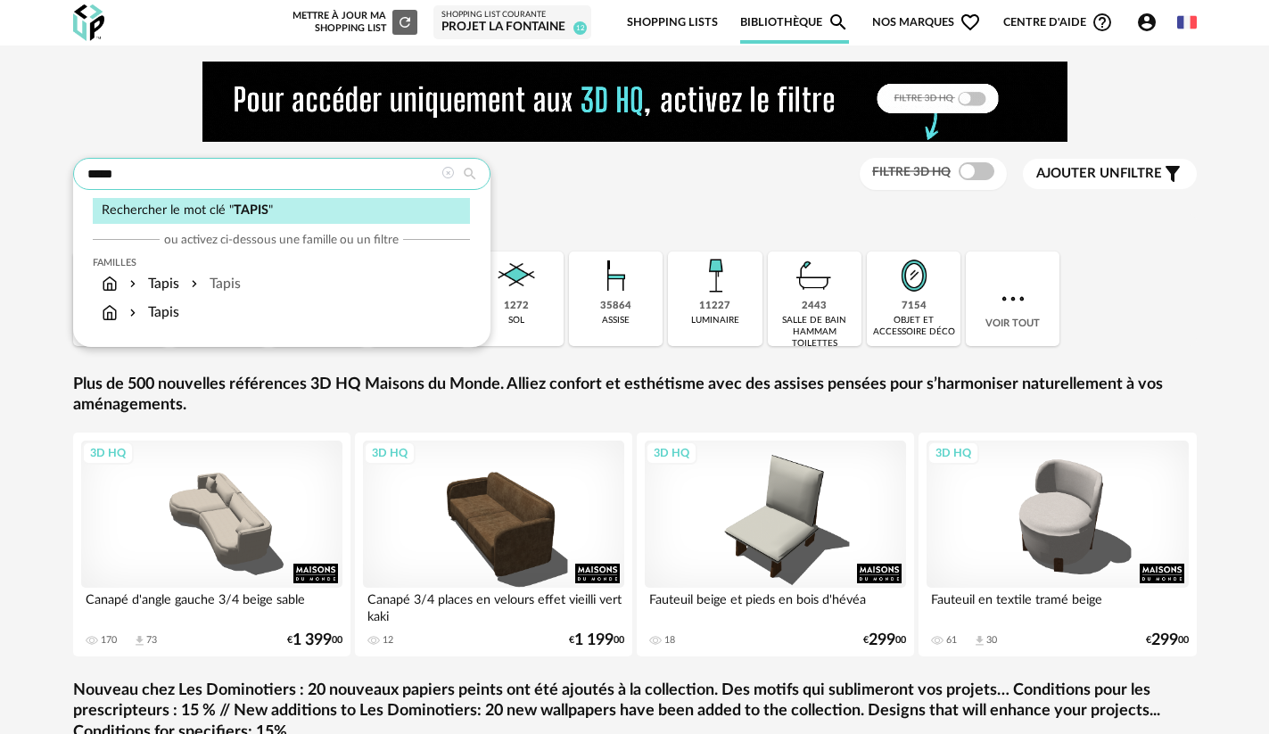
type input "*****"
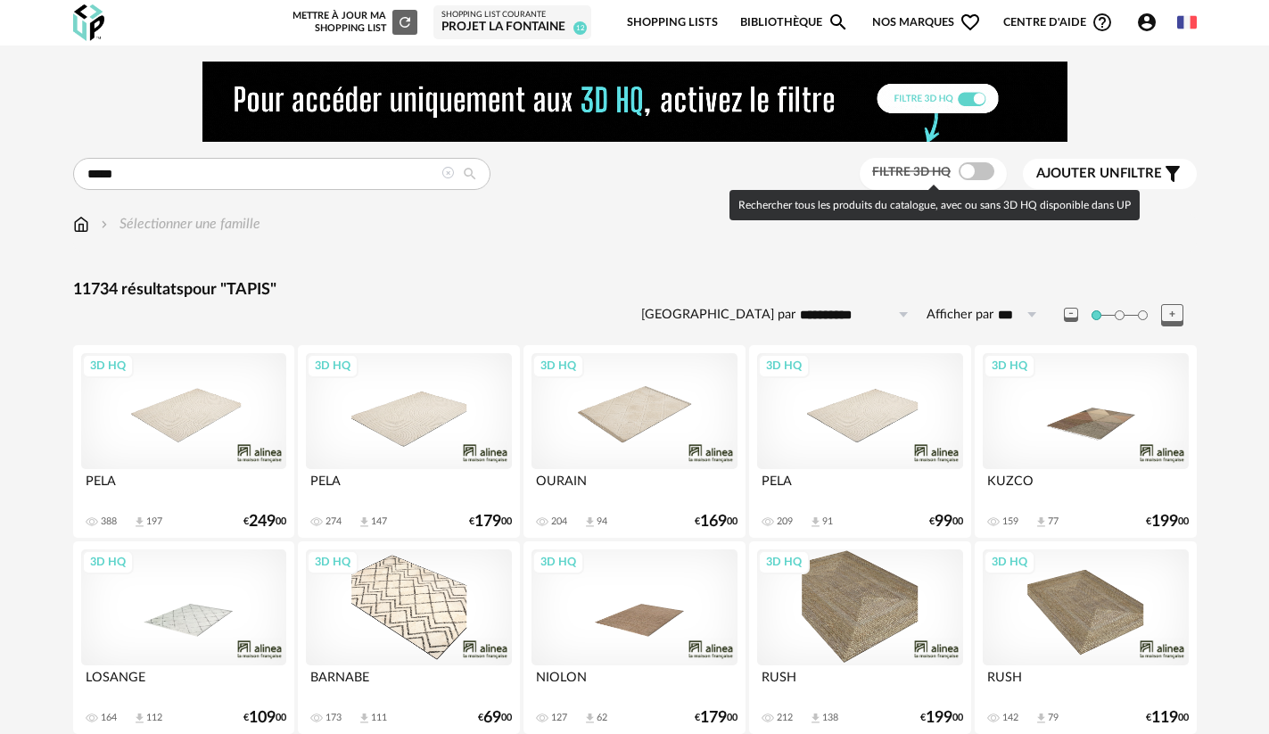
click at [972, 169] on span at bounding box center [977, 171] width 36 height 18
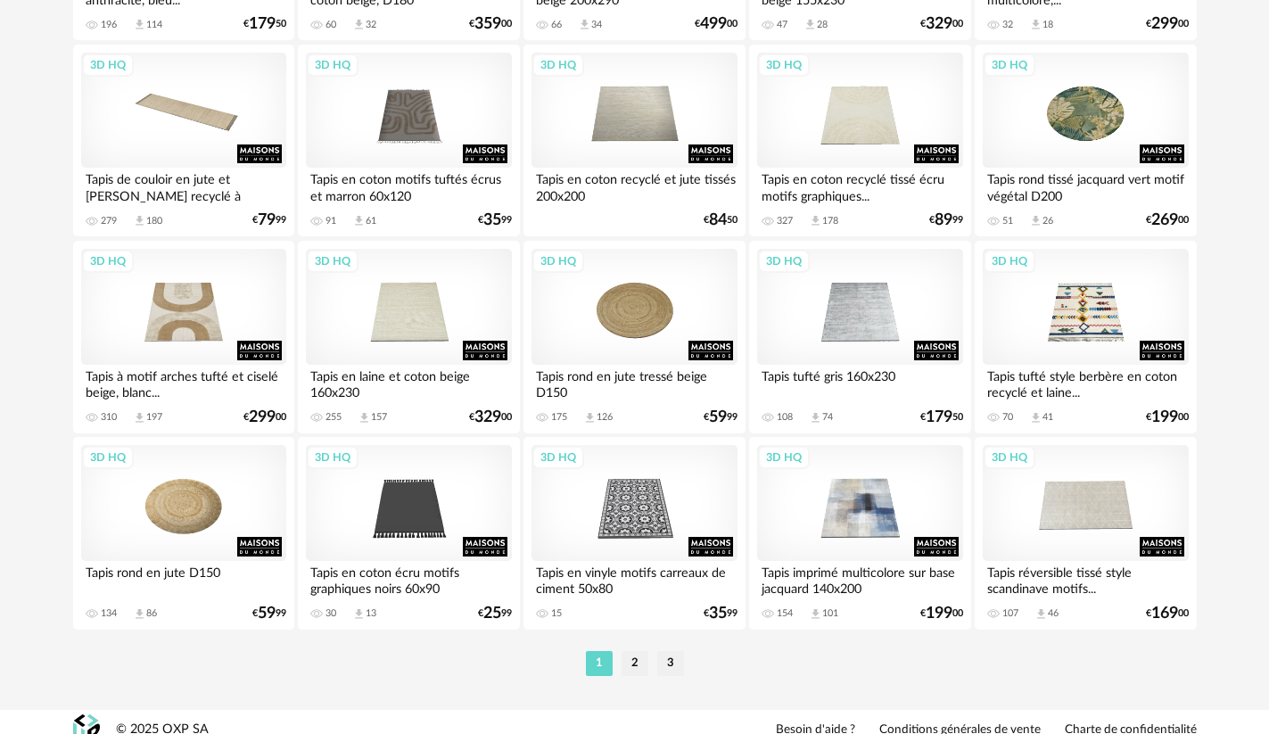
scroll to position [3654, 0]
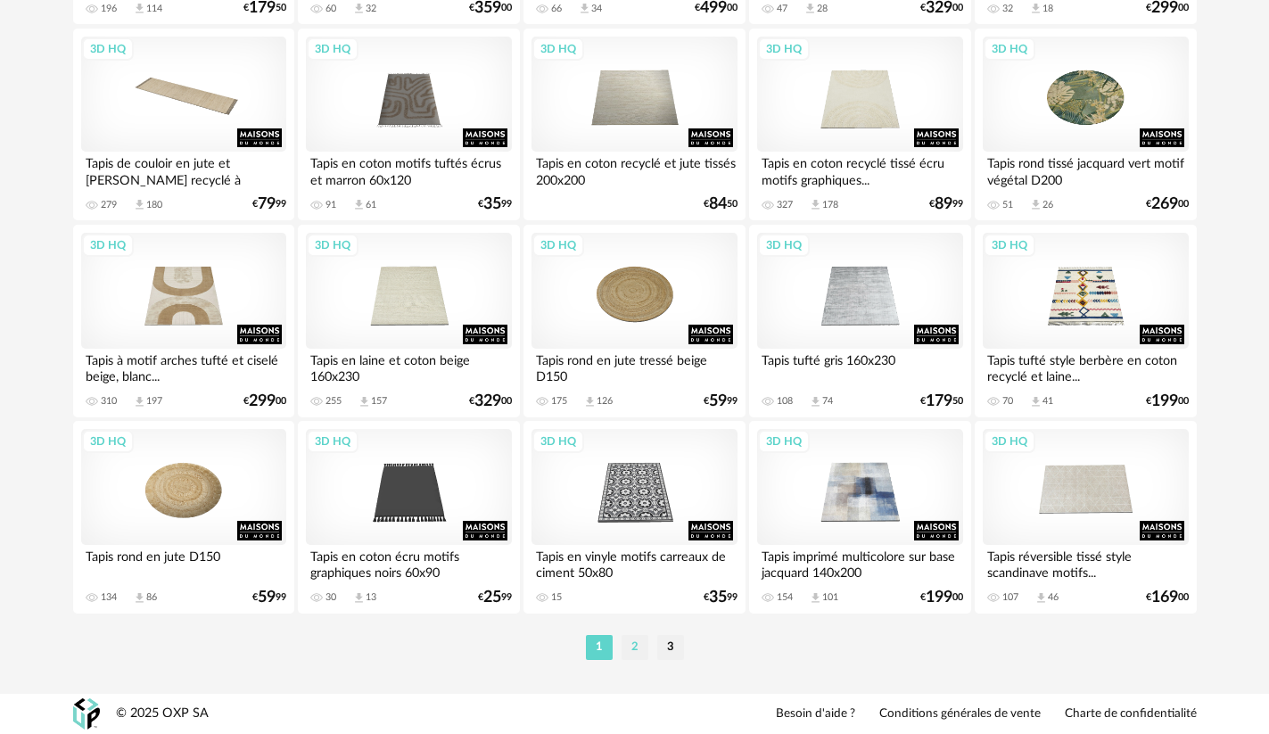
click at [624, 647] on li "2" at bounding box center [635, 647] width 27 height 25
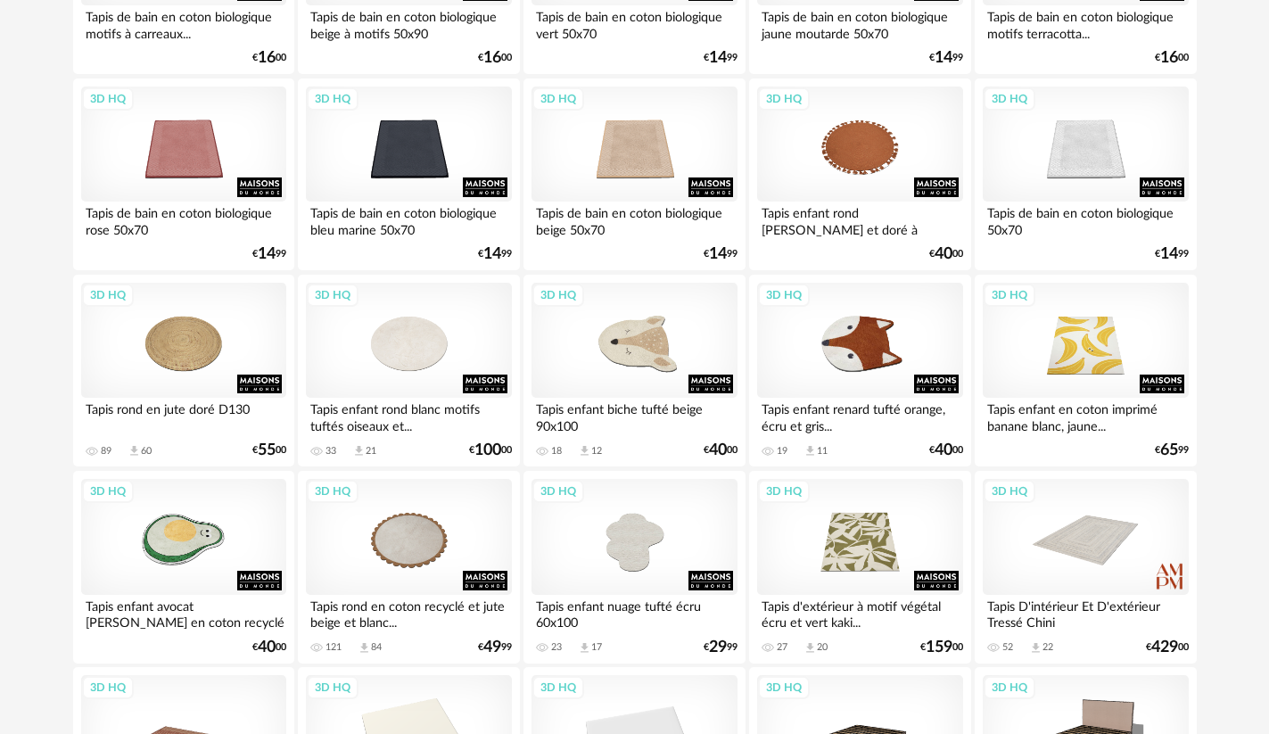
scroll to position [1338, 0]
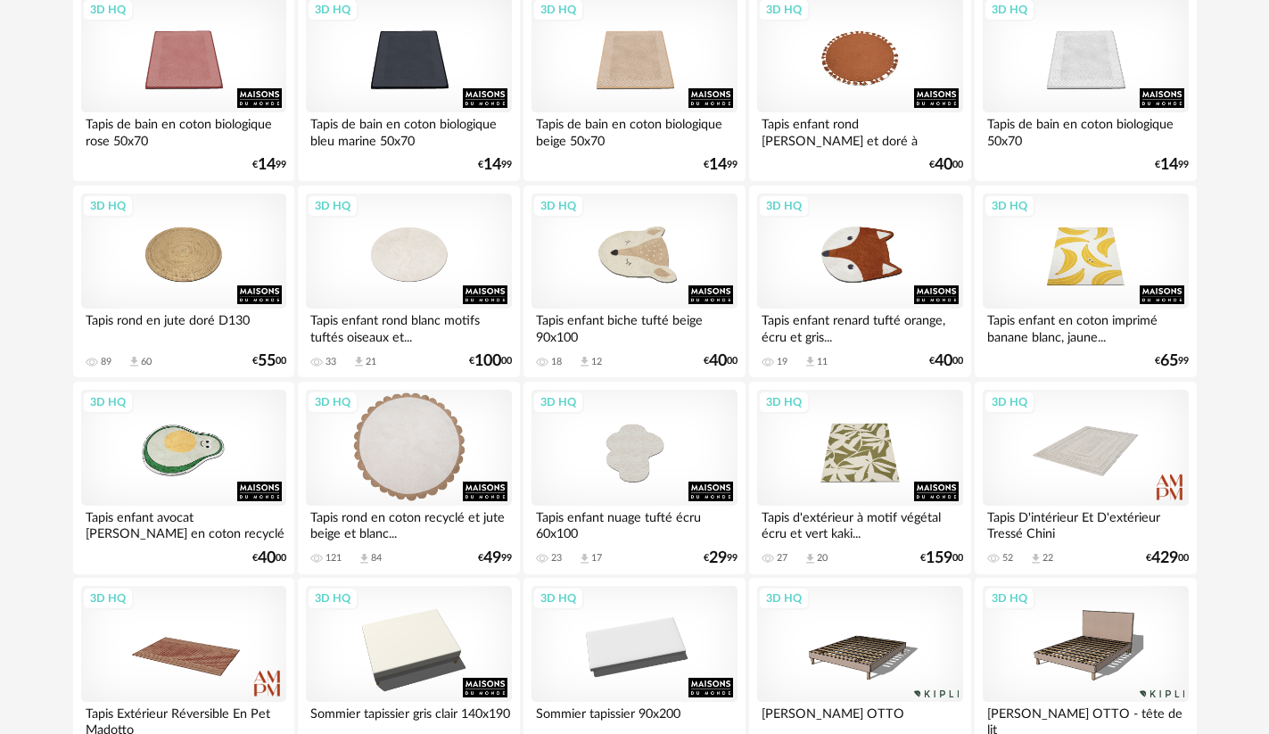
click at [428, 430] on div "3D HQ" at bounding box center [408, 448] width 205 height 116
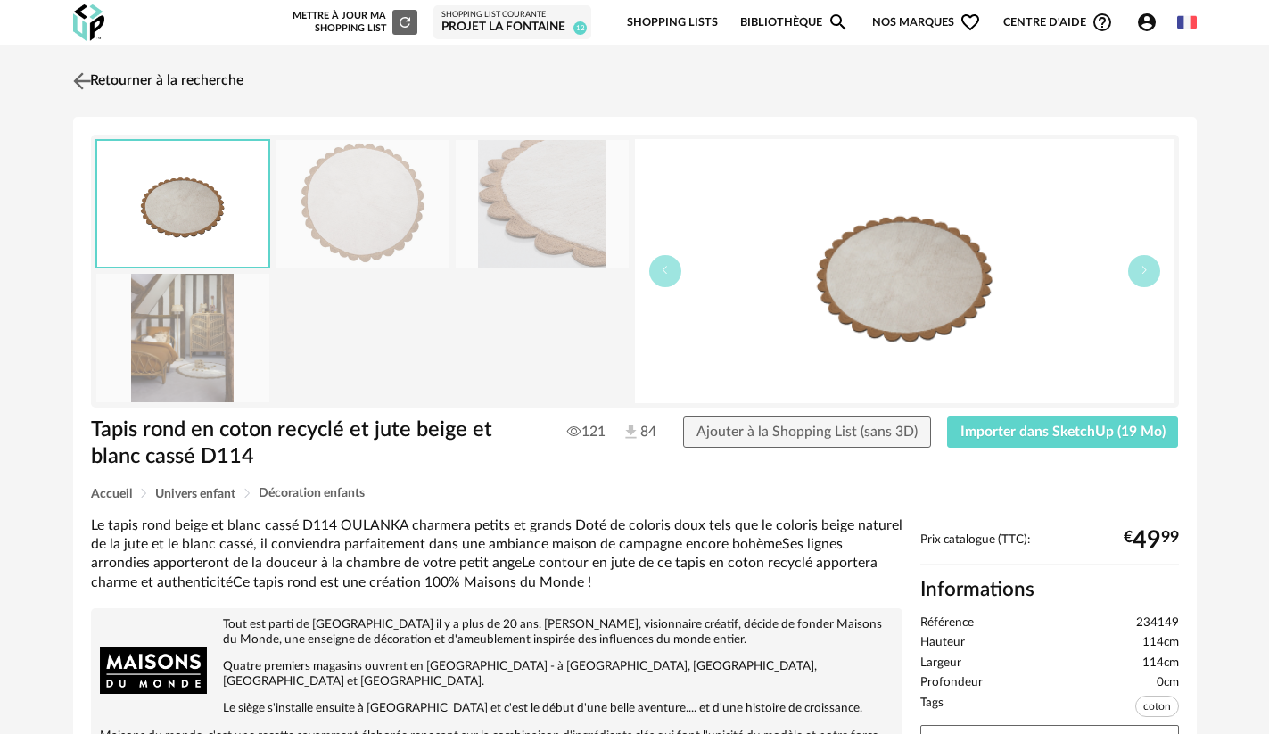
click at [101, 79] on link "Retourner à la recherche" at bounding box center [156, 81] width 175 height 39
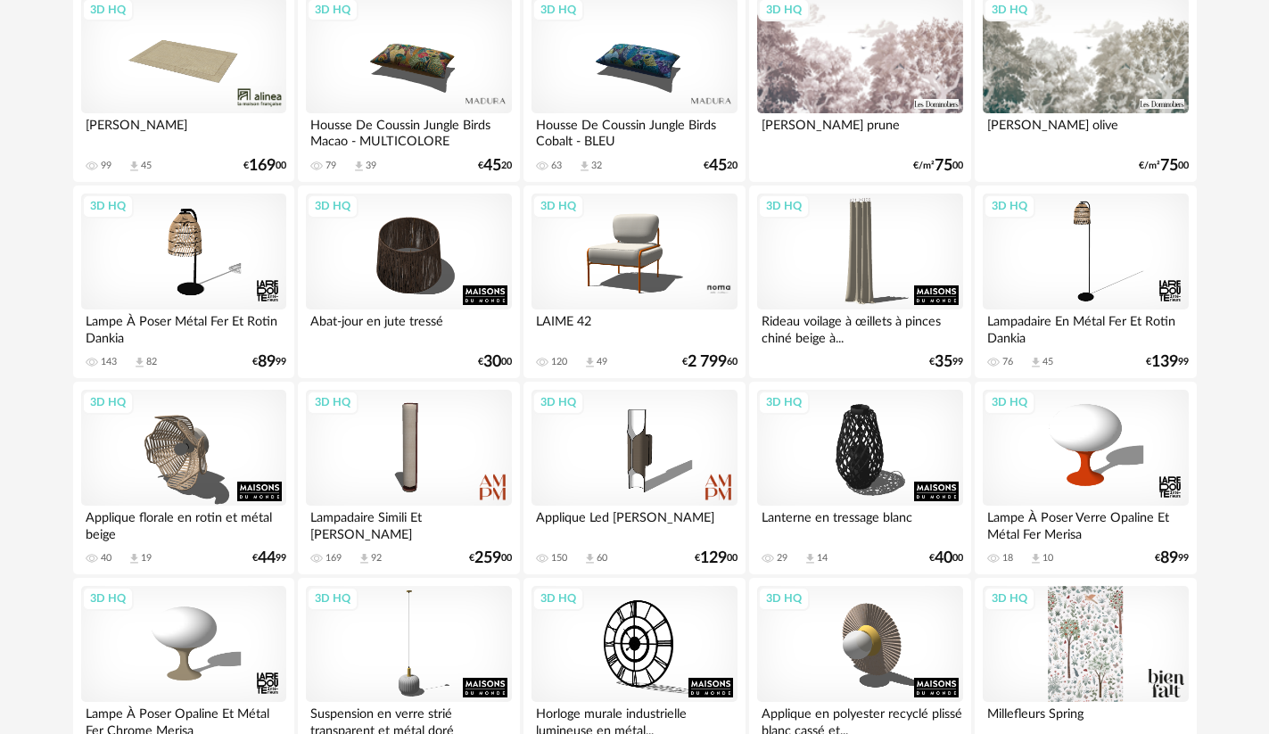
scroll to position [2140, 0]
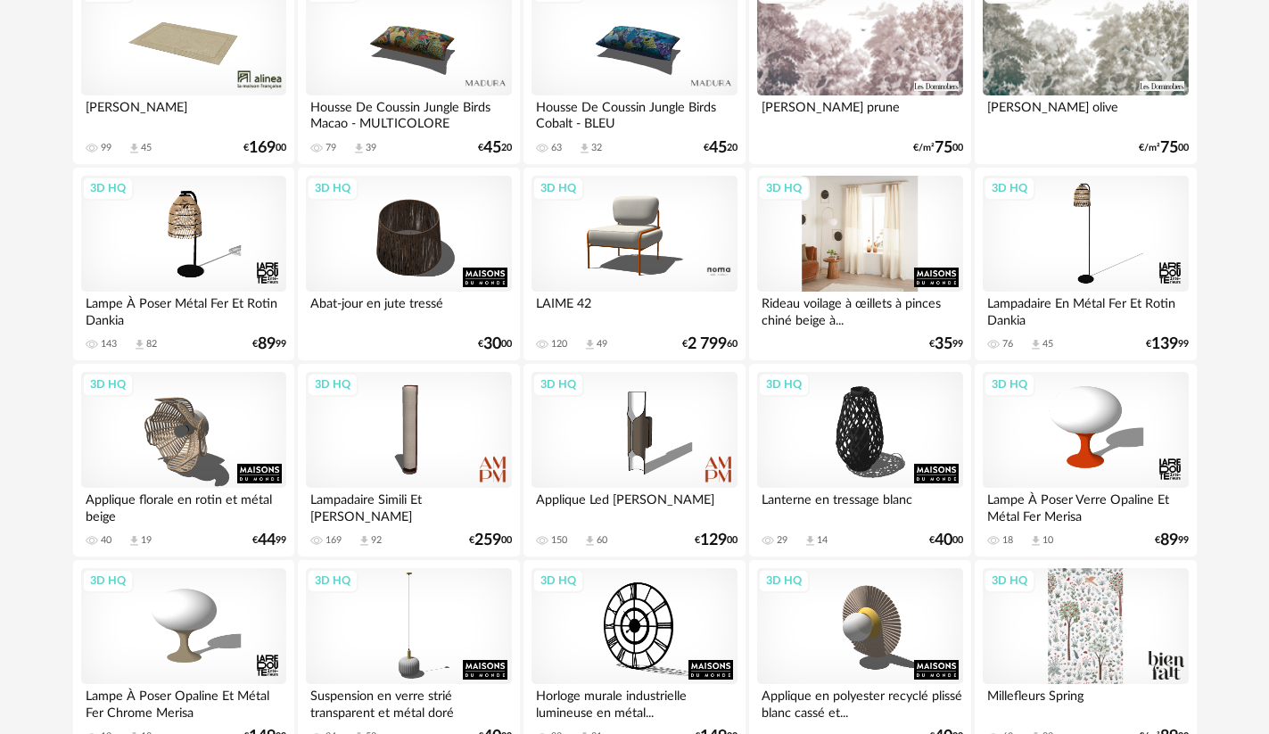
click at [883, 259] on div "3D HQ" at bounding box center [859, 234] width 205 height 116
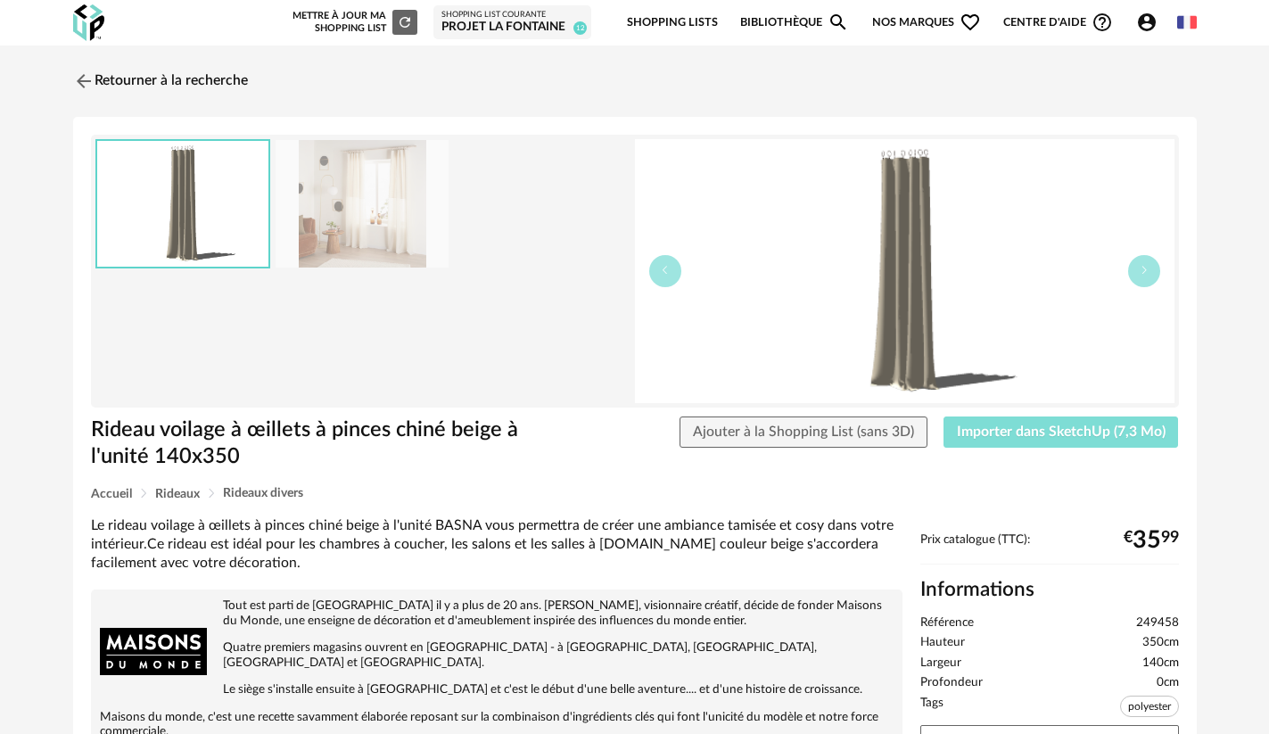
click at [1076, 429] on span "Importer dans SketchUp (7,3 Mo)" at bounding box center [1061, 432] width 209 height 14
click at [81, 80] on img at bounding box center [82, 81] width 26 height 26
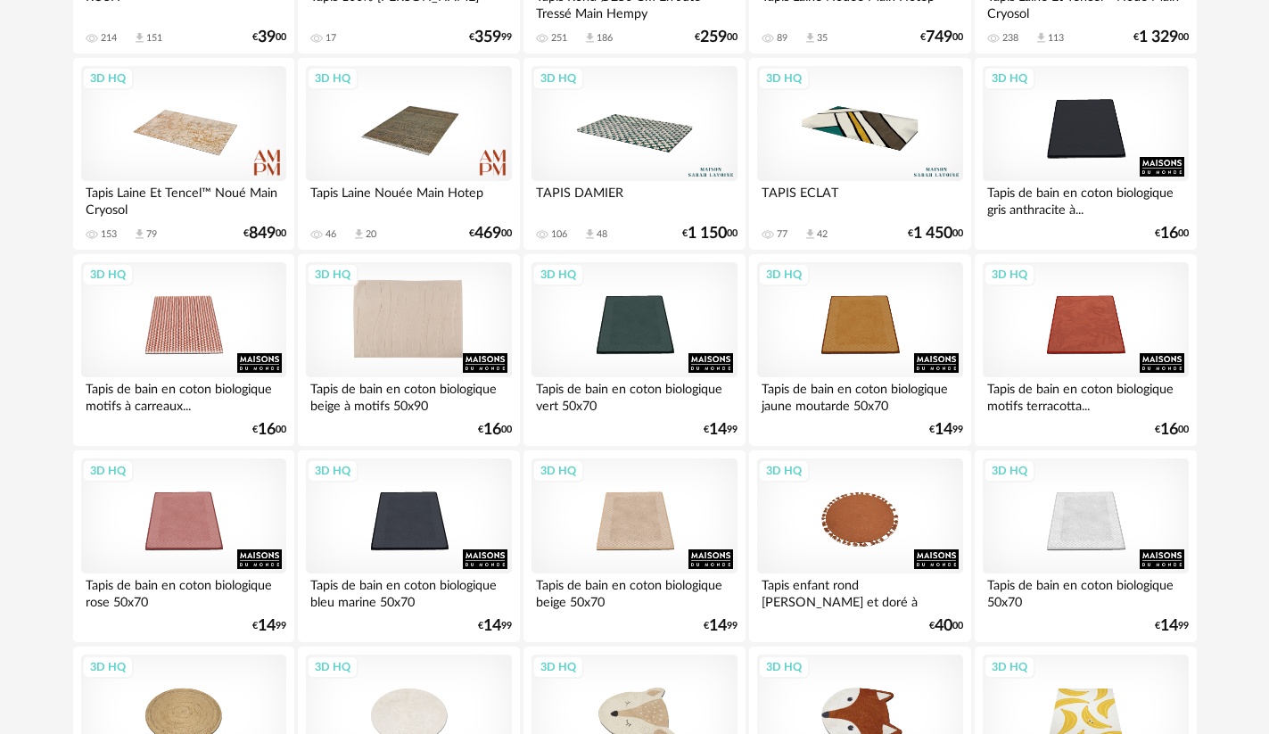
scroll to position [905, 0]
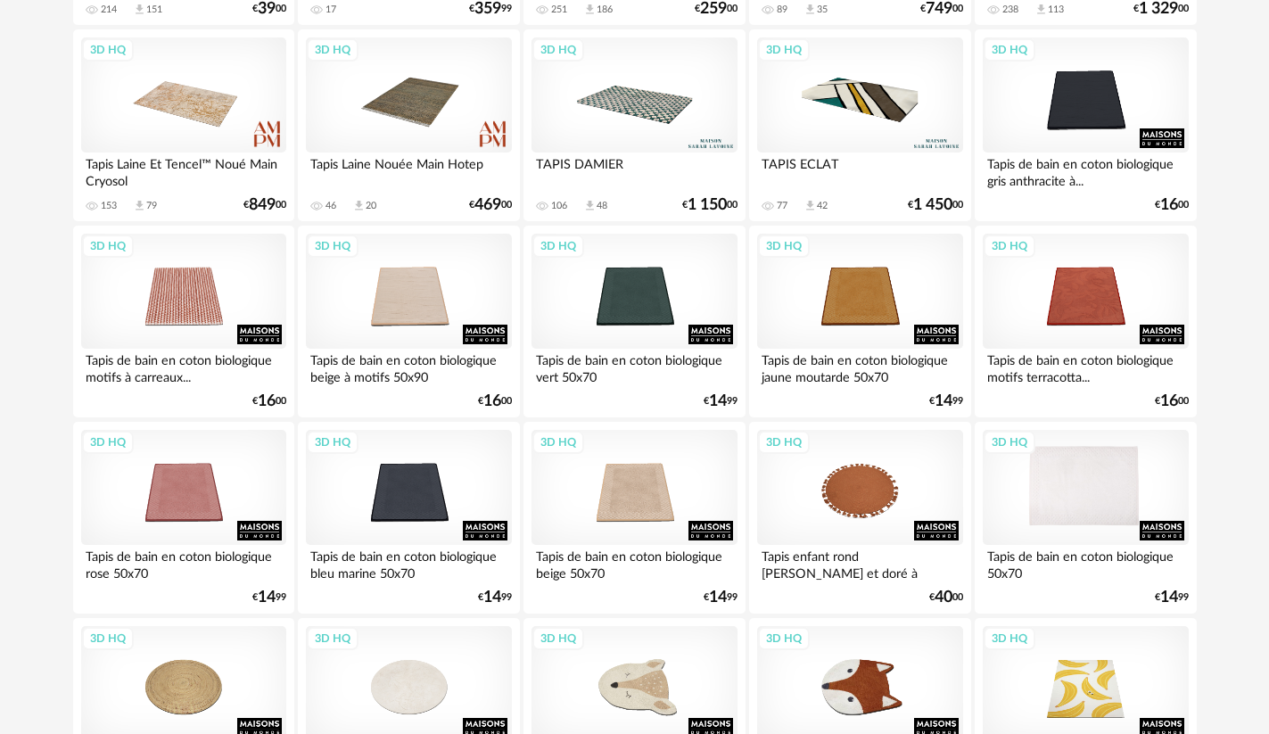
click at [1092, 513] on div "3D HQ" at bounding box center [1085, 488] width 205 height 116
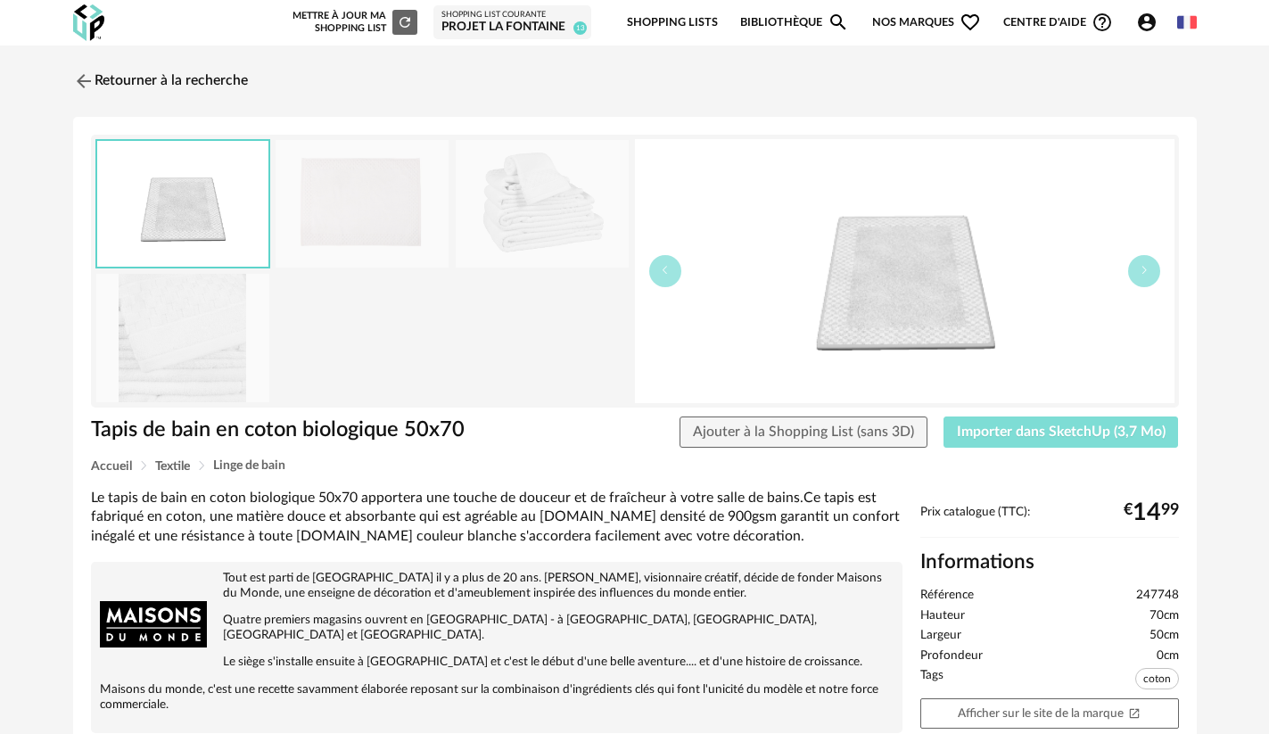
click at [1056, 429] on span "Importer dans SketchUp (3,7 Mo)" at bounding box center [1061, 432] width 209 height 14
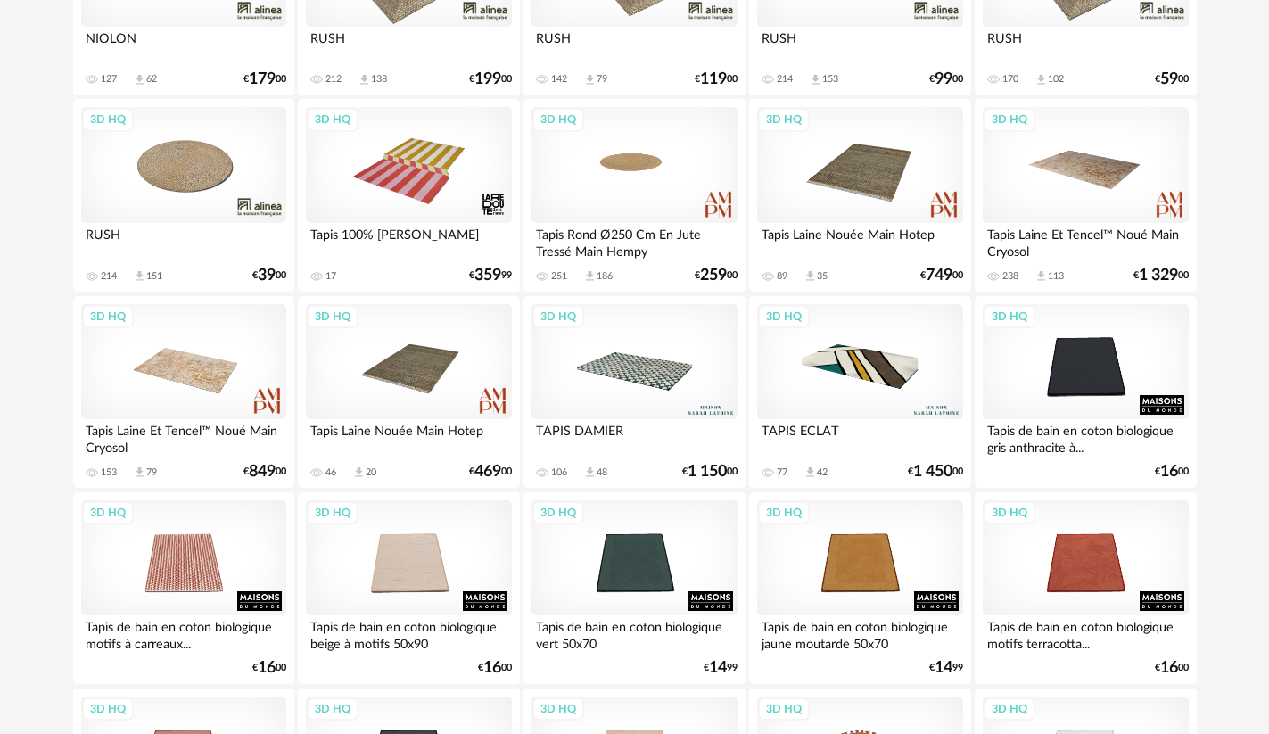
scroll to position [637, 0]
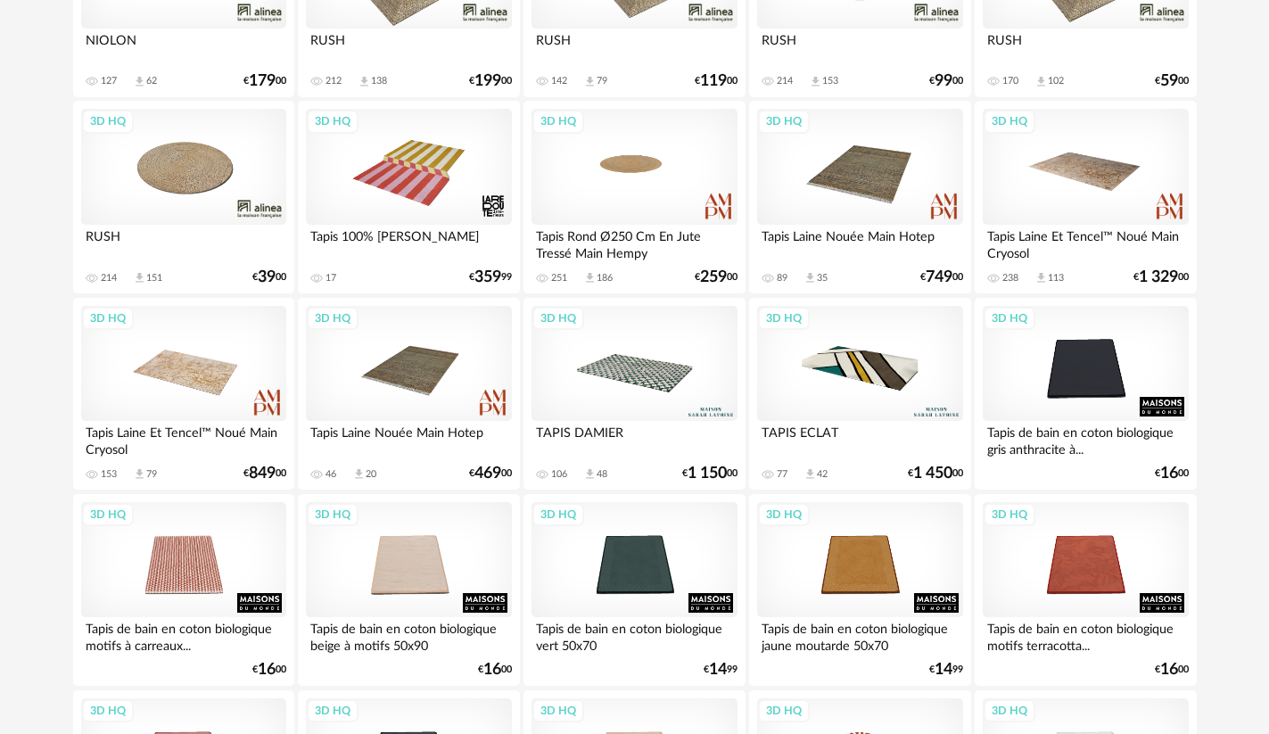
click at [647, 372] on div "3D HQ" at bounding box center [634, 364] width 205 height 116
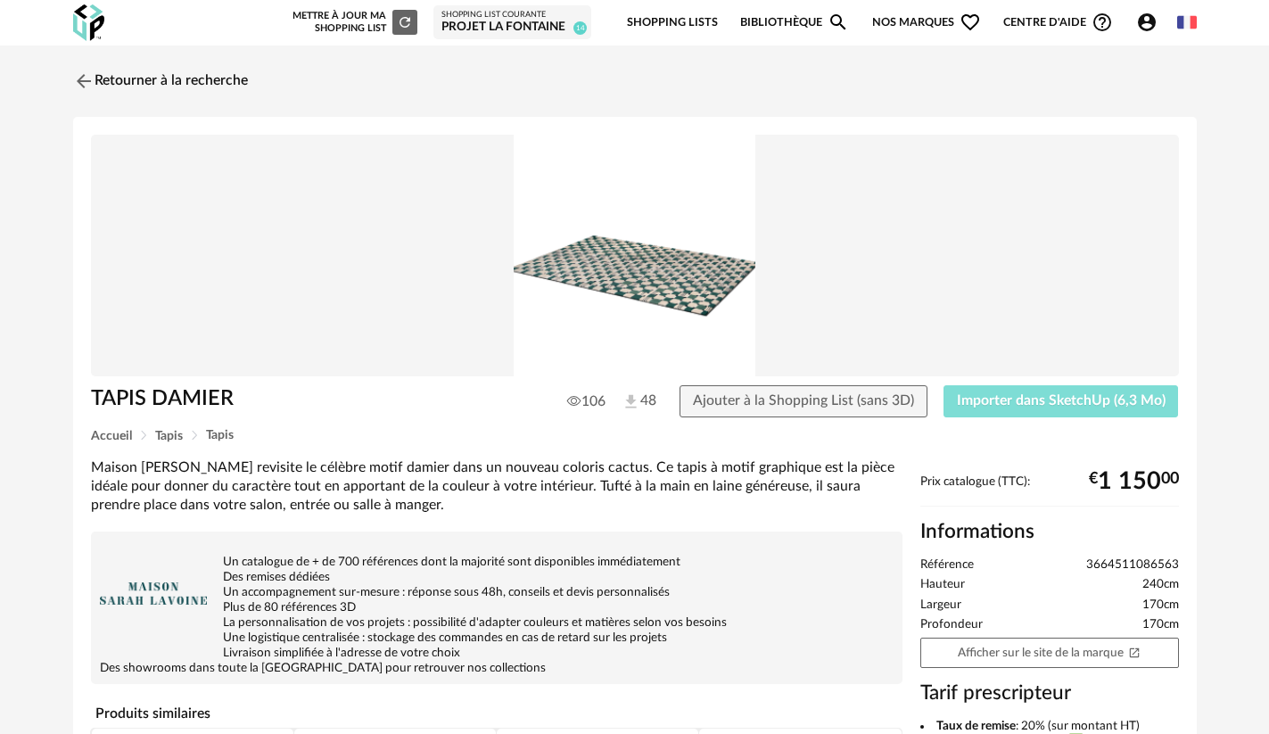
click at [1007, 401] on span "Importer dans SketchUp (6,3 Mo)" at bounding box center [1061, 400] width 209 height 14
